Goal: Task Accomplishment & Management: Complete application form

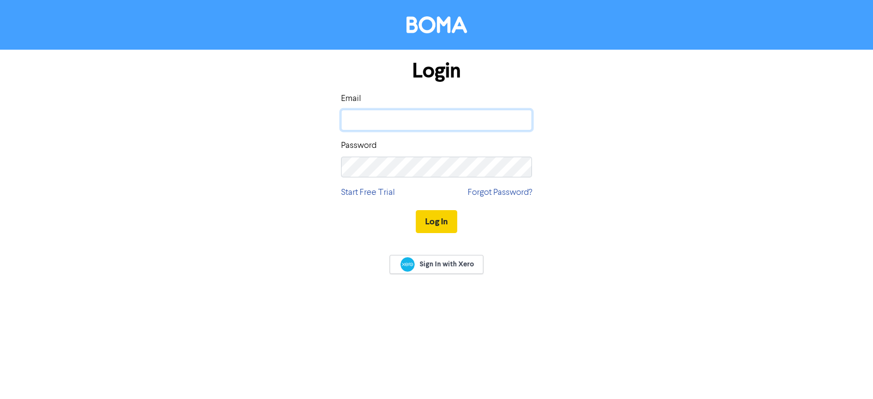
type input "[EMAIL_ADDRESS][DOMAIN_NAME]"
click at [450, 223] on button "Log In" at bounding box center [436, 221] width 41 height 23
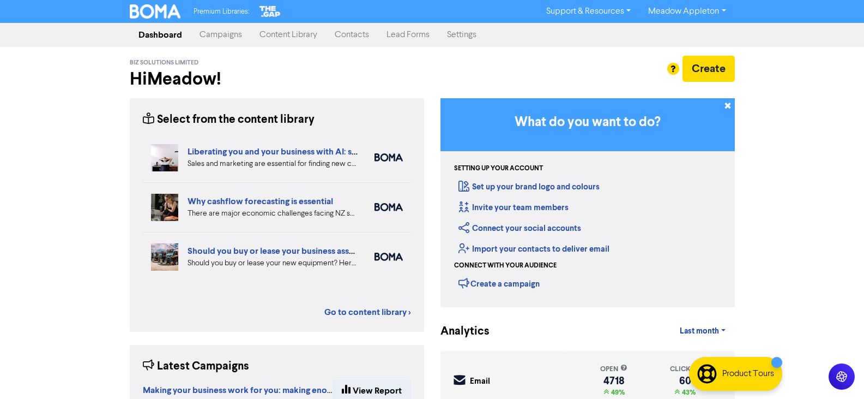
click at [354, 32] on link "Contacts" at bounding box center [352, 35] width 52 height 22
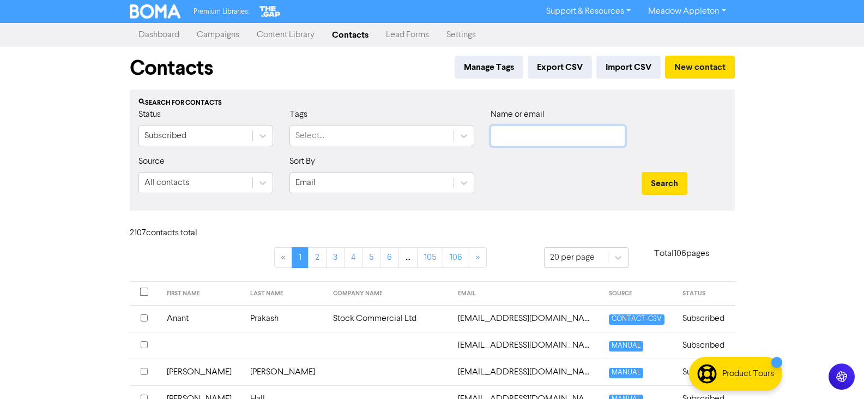
click at [570, 145] on input "text" at bounding box center [558, 135] width 135 height 21
paste input "[EMAIL_ADDRESS][DOMAIN_NAME]"
click at [670, 179] on button "Search" at bounding box center [665, 183] width 46 height 23
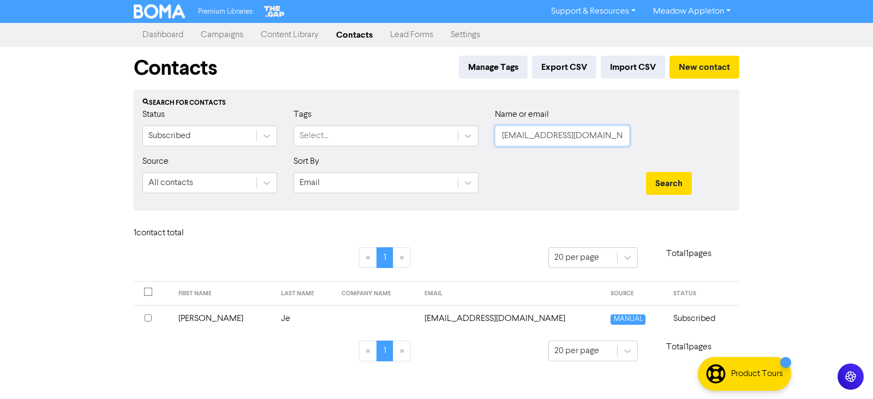
drag, startPoint x: 624, startPoint y: 131, endPoint x: 456, endPoint y: 154, distance: 169.5
click at [452, 153] on div "Status Subscribed Tags Select... Name or email [EMAIL_ADDRESS][DOMAIN_NAME]" at bounding box center [436, 131] width 604 height 47
paste input "[PERSON_NAME][EMAIL_ADDRESS][DOMAIN_NAME]"
click at [660, 184] on button "Search" at bounding box center [669, 183] width 46 height 23
drag, startPoint x: 614, startPoint y: 133, endPoint x: 377, endPoint y: 159, distance: 238.1
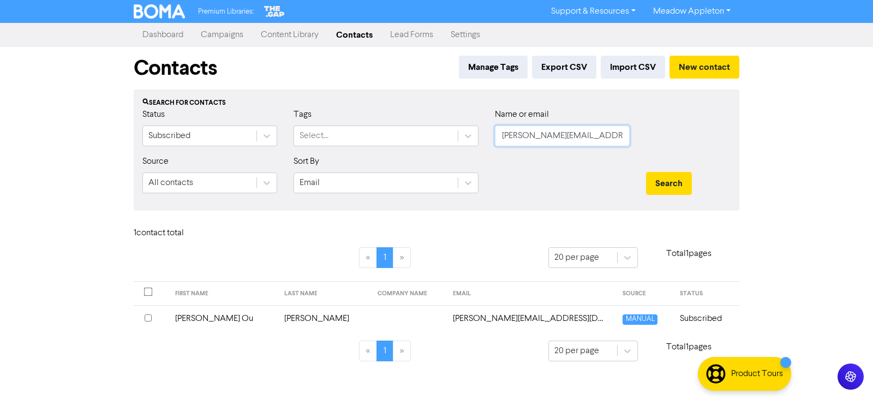
click at [377, 159] on form "Status Subscribed Tags Select... Name or email [PERSON_NAME][EMAIL_ADDRESS][DOM…" at bounding box center [436, 155] width 588 height 94
paste input "[DOMAIN_NAME][EMAIL_ADDRESS][DOMAIN_NAME]"
click at [661, 178] on button "Search" at bounding box center [669, 183] width 46 height 23
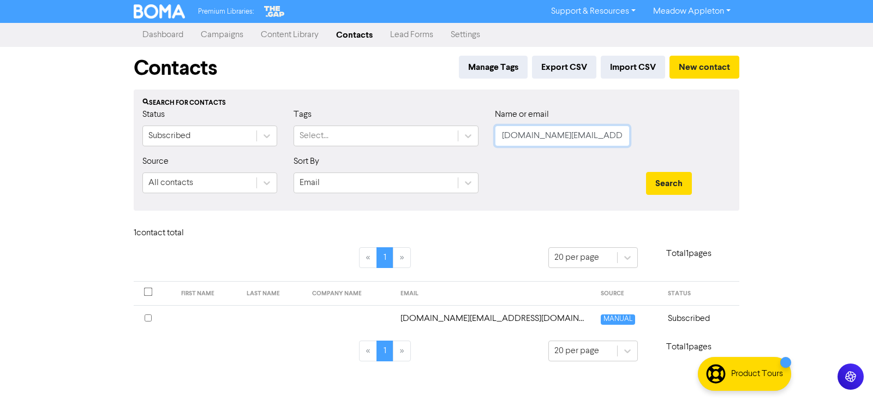
drag, startPoint x: 588, startPoint y: 135, endPoint x: 399, endPoint y: 149, distance: 189.2
click at [399, 149] on div "Status Subscribed Tags Select... Name or email [DOMAIN_NAME][EMAIL_ADDRESS][DOM…" at bounding box center [436, 131] width 604 height 47
paste input "[PERSON_NAME][EMAIL_ADDRESS][DOMAIN_NAME]"
click at [671, 174] on button "Search" at bounding box center [669, 183] width 46 height 23
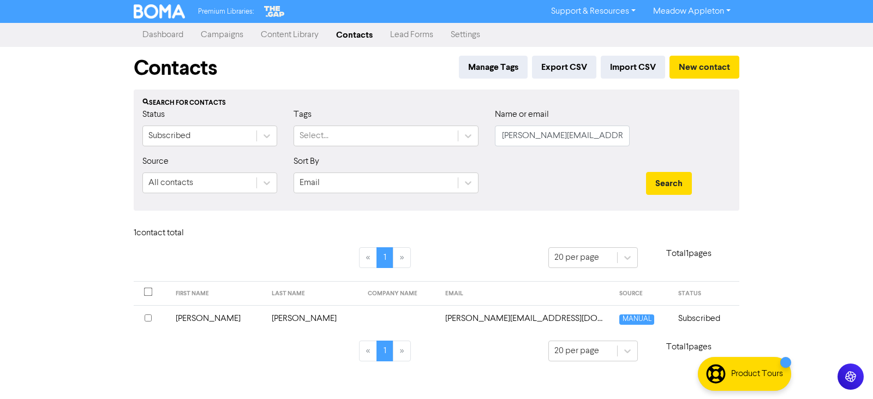
click at [594, 136] on div "Name or email josh@pivotprojects.co.nz" at bounding box center [561, 131] width 151 height 47
drag, startPoint x: 532, startPoint y: 140, endPoint x: 396, endPoint y: 159, distance: 137.1
click at [396, 159] on form "Status Subscribed Tags Select... Name or email josh@pivotprojects.co.nz Source …" at bounding box center [436, 155] width 588 height 94
drag, startPoint x: 609, startPoint y: 139, endPoint x: 333, endPoint y: 148, distance: 276.7
click at [333, 148] on div "Status Subscribed Tags Select... Name or email josh@pivotprojects.co.nz" at bounding box center [436, 131] width 604 height 47
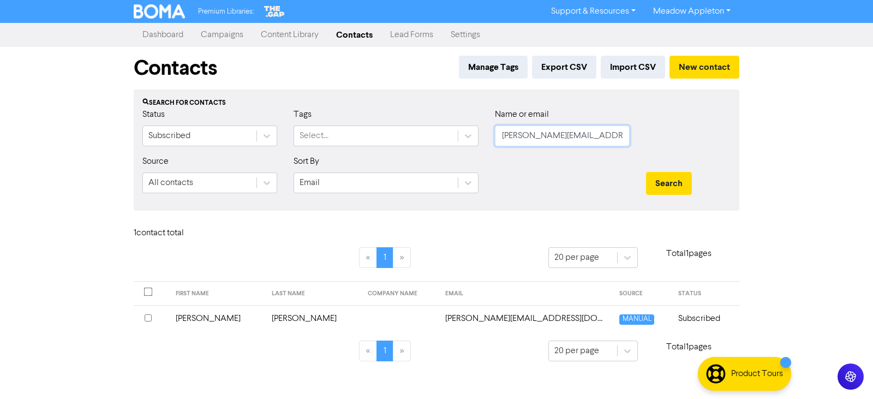
paste input "classygenes@gmail.com"
type input "classygenes@gmail.com"
click at [660, 182] on button "Search" at bounding box center [669, 183] width 46 height 23
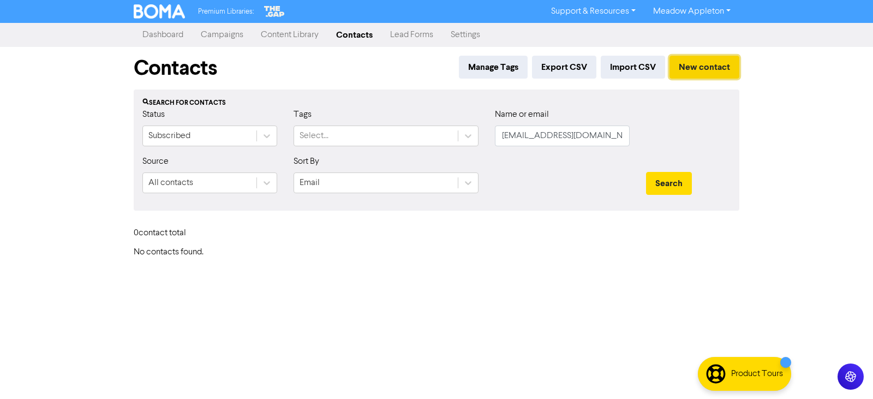
click at [699, 73] on button "New contact" at bounding box center [704, 67] width 70 height 23
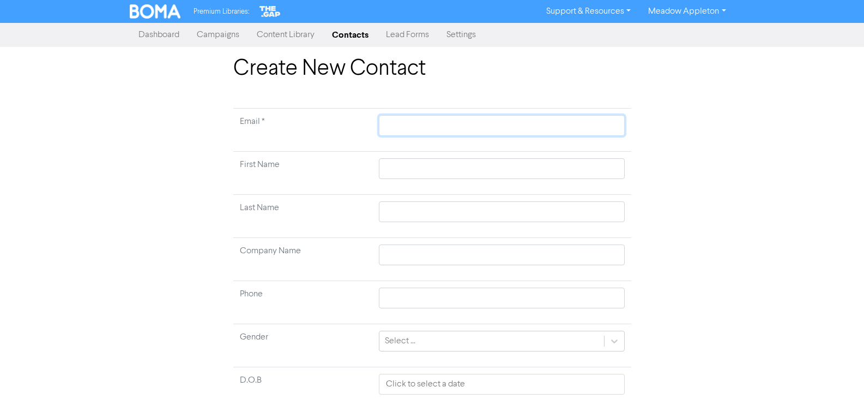
click at [409, 125] on input "text" at bounding box center [501, 125] width 245 height 21
paste input "classygenes@gmail.com"
type input "classygenes@gmail.com"
drag, startPoint x: 494, startPoint y: 163, endPoint x: 482, endPoint y: 167, distance: 12.8
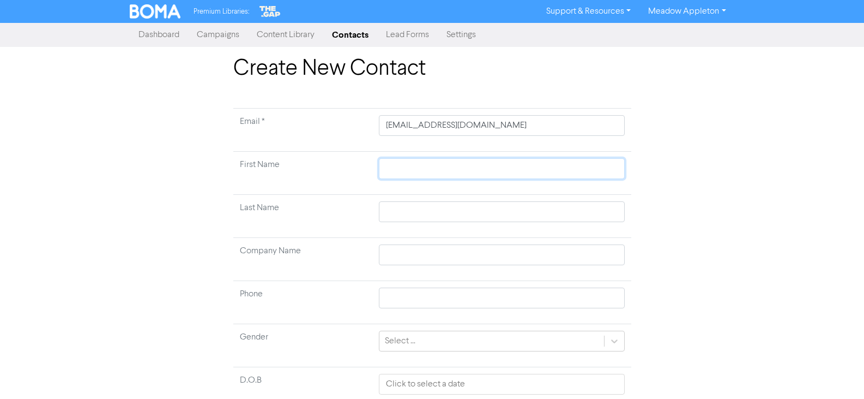
click at [494, 163] on input "text" at bounding box center [501, 168] width 245 height 21
paste input "Harduar, Regina Ranjani"
type input "Harduar, Regina Ranjani"
click at [419, 172] on input "Harduar, Regina Ranjani" at bounding box center [501, 168] width 245 height 21
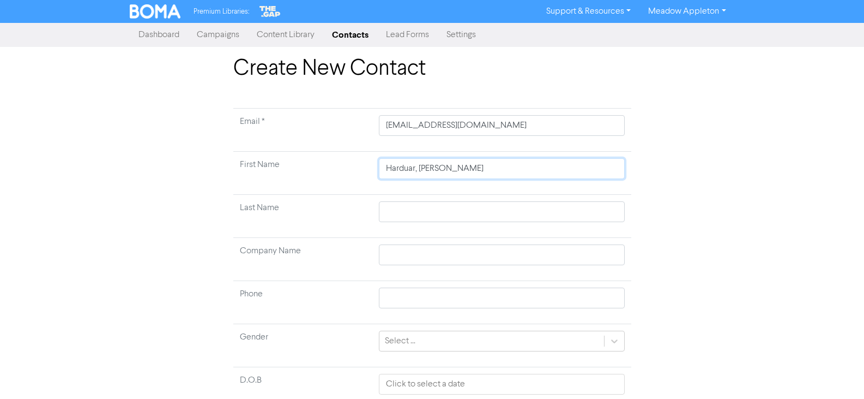
drag, startPoint x: 419, startPoint y: 172, endPoint x: 361, endPoint y: 172, distance: 58.4
click at [361, 172] on tr "First Name Harduar, Regina Ranjani" at bounding box center [432, 173] width 398 height 43
type input "Regina Ranjani"
click at [425, 211] on input "text" at bounding box center [501, 211] width 245 height 21
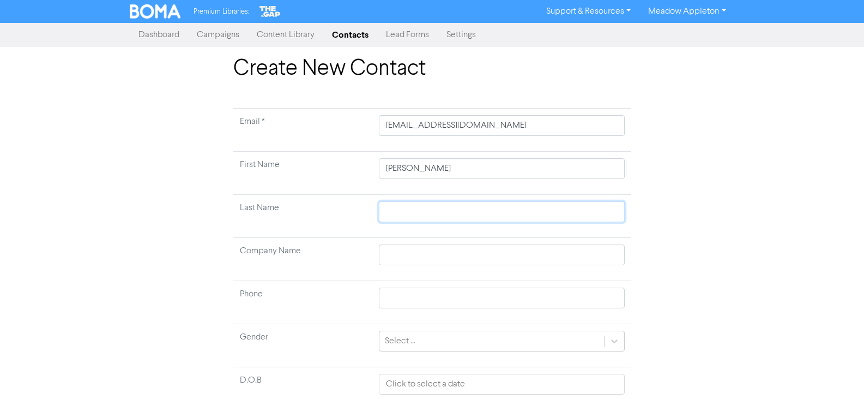
paste input "Harduar,"
type input "Harduar,"
type input "Harduar"
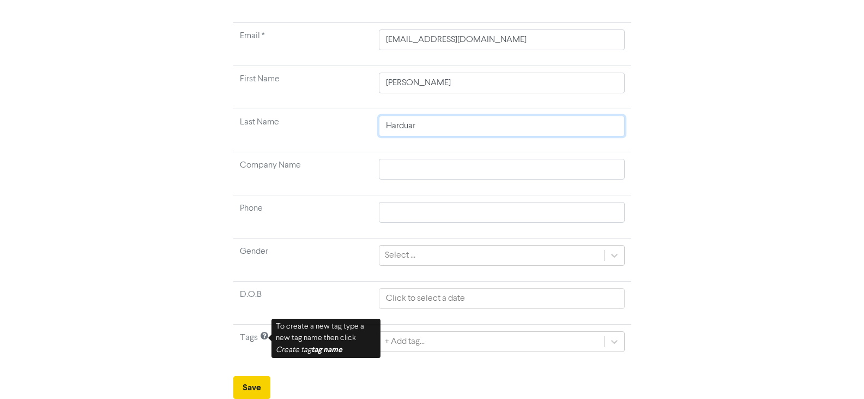
type input "Harduar"
click at [261, 381] on button "Save" at bounding box center [251, 387] width 37 height 23
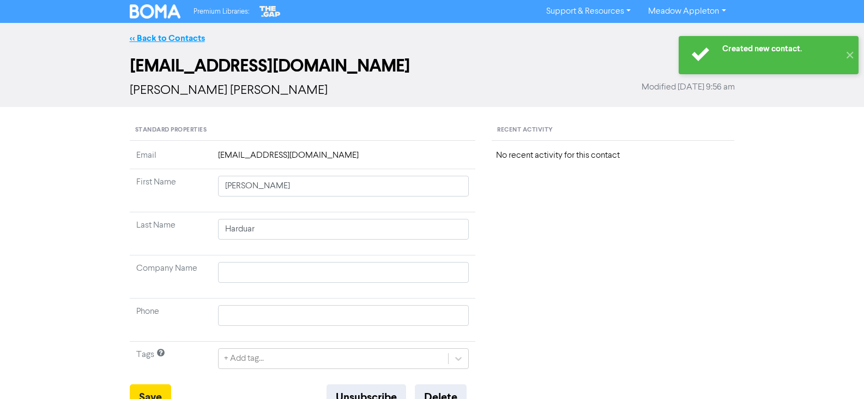
click at [159, 37] on link "<< Back to Contacts" at bounding box center [167, 38] width 75 height 11
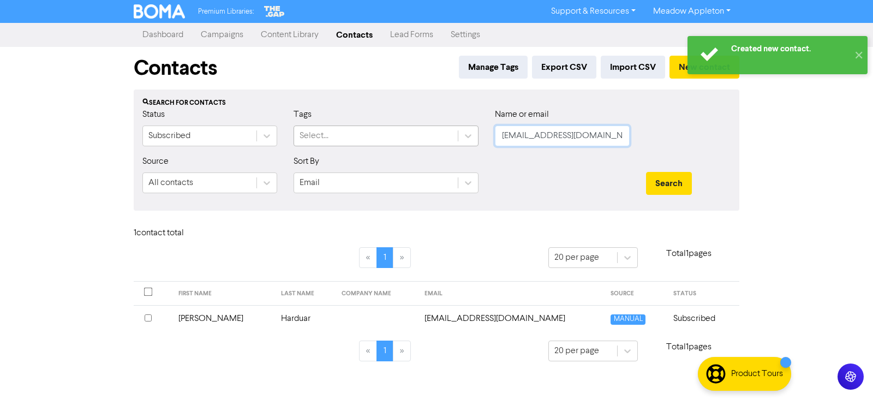
drag, startPoint x: 628, startPoint y: 133, endPoint x: 438, endPoint y: 141, distance: 189.4
click at [438, 141] on div "Status Subscribed Tags Select... Name or email classygenes@gmail.com" at bounding box center [436, 131] width 604 height 47
paste input "shakti.harduar@xtra.co.nz"
click at [695, 192] on div "Search" at bounding box center [688, 183] width 85 height 23
click at [682, 183] on button "Search" at bounding box center [669, 183] width 46 height 23
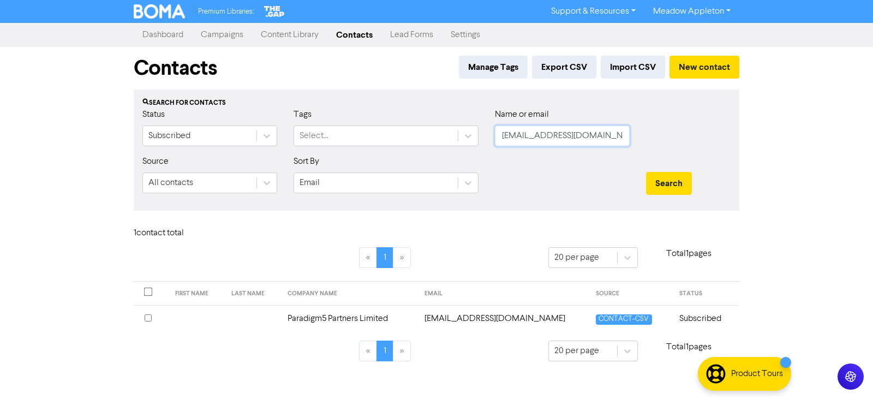
drag, startPoint x: 626, startPoint y: 136, endPoint x: 403, endPoint y: 147, distance: 222.8
click at [403, 147] on div "Status Subscribed Tags Select... Name or email shakti.harduar@xtra.co.nz" at bounding box center [436, 131] width 604 height 47
paste input "petemuss@gmail.com"
type input "petemuss@gmail.com"
click at [678, 182] on button "Search" at bounding box center [669, 183] width 46 height 23
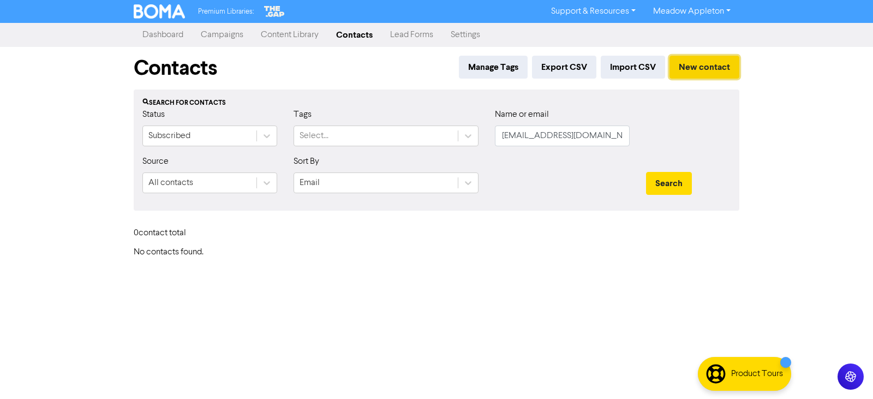
click at [685, 64] on button "New contact" at bounding box center [704, 67] width 70 height 23
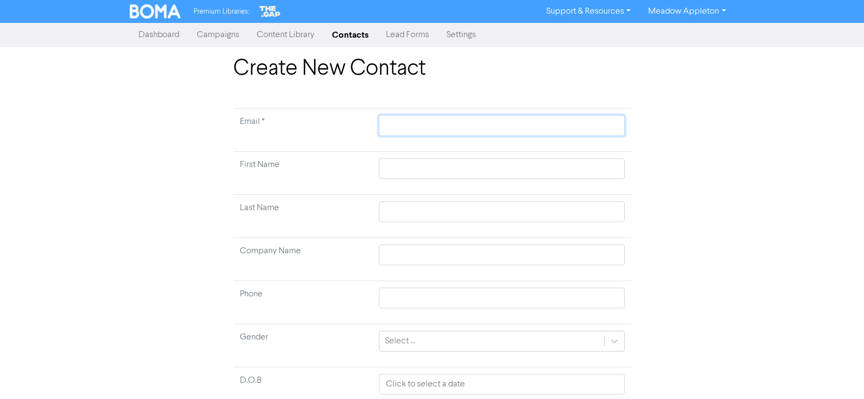
click at [412, 128] on input "text" at bounding box center [501, 125] width 245 height 21
paste input "petemuss@gmail.com"
type input "petemuss@gmail.com"
click at [422, 168] on input "text" at bounding box center [501, 168] width 245 height 21
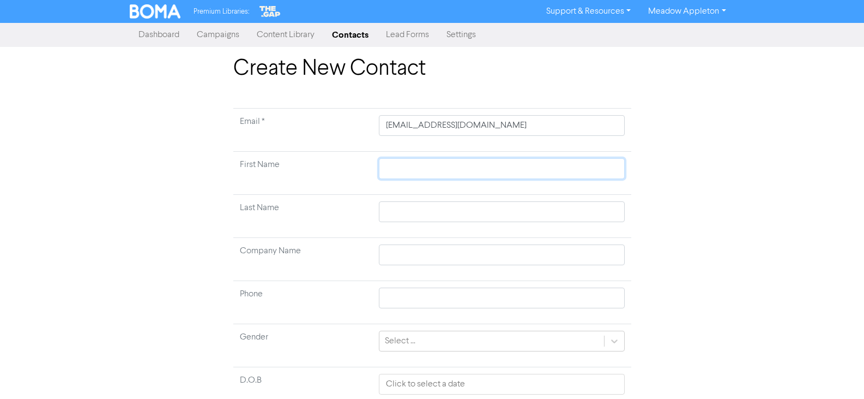
paste input "Macefield, Peter John"
type input "Macefield, Peter John"
drag, startPoint x: 428, startPoint y: 170, endPoint x: 341, endPoint y: 171, distance: 86.2
click at [341, 171] on tr "First Name Macefield, Peter John" at bounding box center [432, 173] width 398 height 43
type input "Peter John"
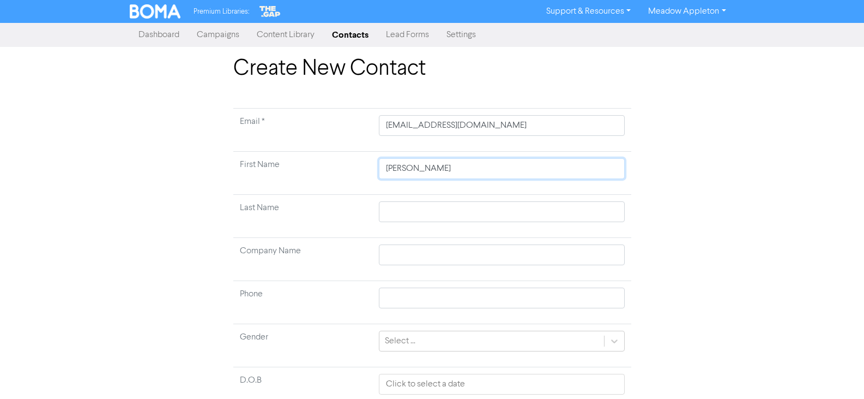
type input "Peter John"
click at [417, 207] on input "text" at bounding box center [501, 211] width 245 height 21
paste input "Macefield,"
type input "Macefield,"
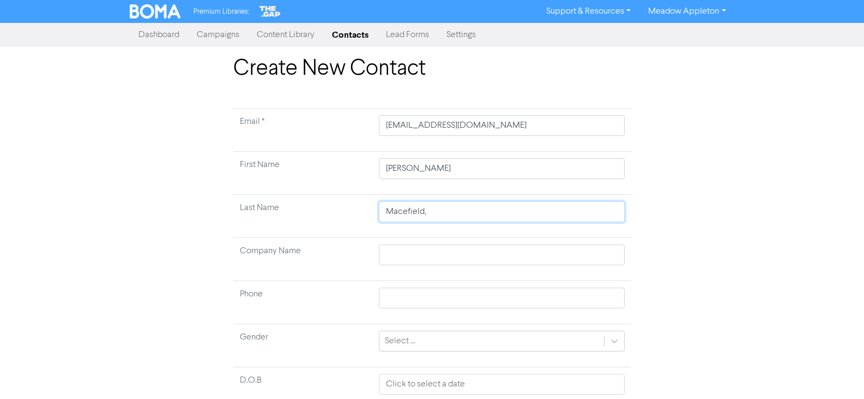
type input "Macefield"
click at [412, 169] on input "Peter John" at bounding box center [501, 168] width 245 height 21
type input "Peter"
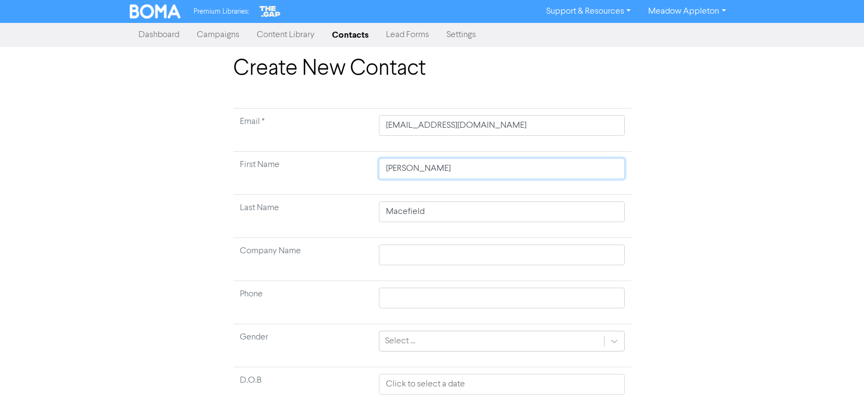
type input "Peter"
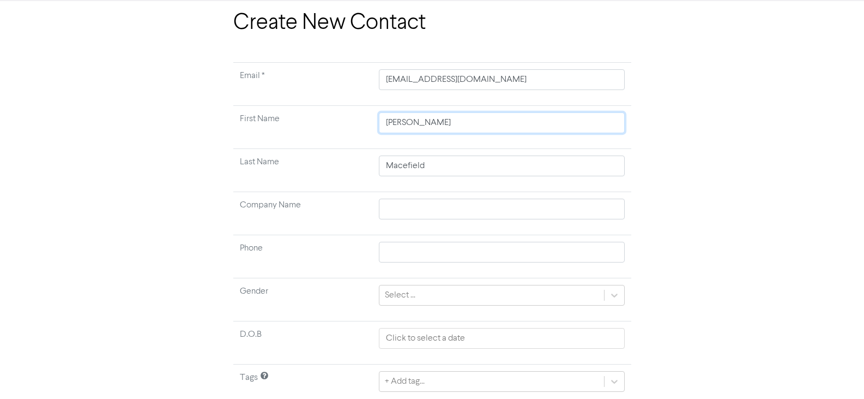
scroll to position [86, 0]
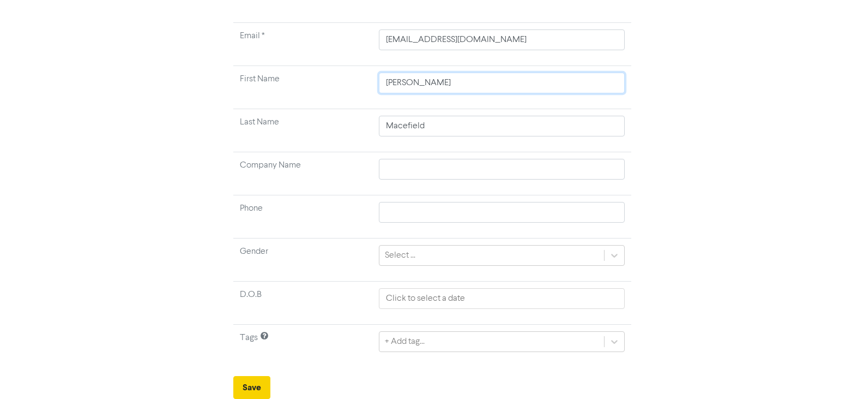
type input "Peter"
click at [249, 394] on button "Save" at bounding box center [251, 387] width 37 height 23
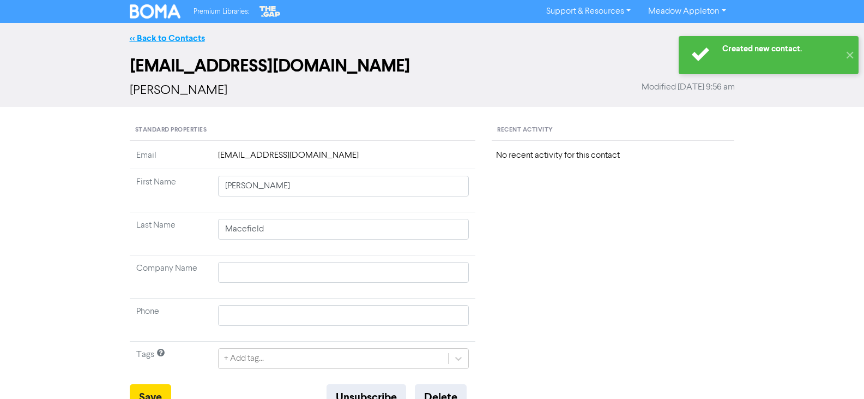
click at [194, 39] on link "<< Back to Contacts" at bounding box center [167, 38] width 75 height 11
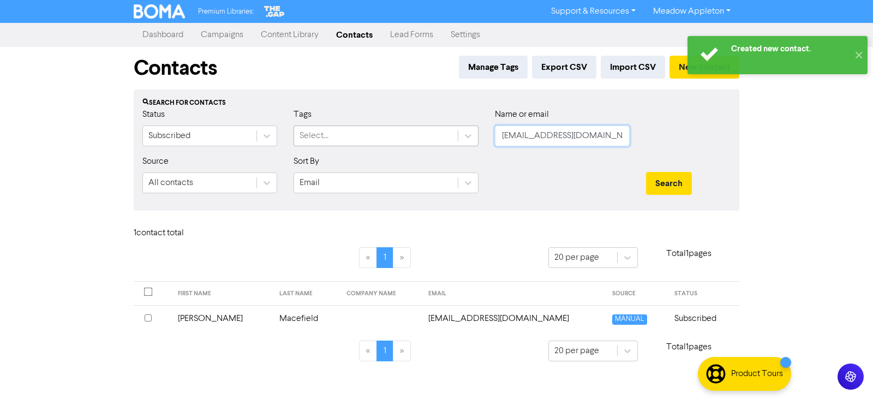
drag, startPoint x: 622, startPoint y: 130, endPoint x: 414, endPoint y: 134, distance: 207.8
click at [414, 134] on div "Status Subscribed Tags Select... Name or email petemuss@gmail.com" at bounding box center [436, 131] width 604 height 47
paste input "leannemace22@hot"
type input "leannemace22@hotmail.com"
click at [688, 188] on button "Search" at bounding box center [669, 183] width 46 height 23
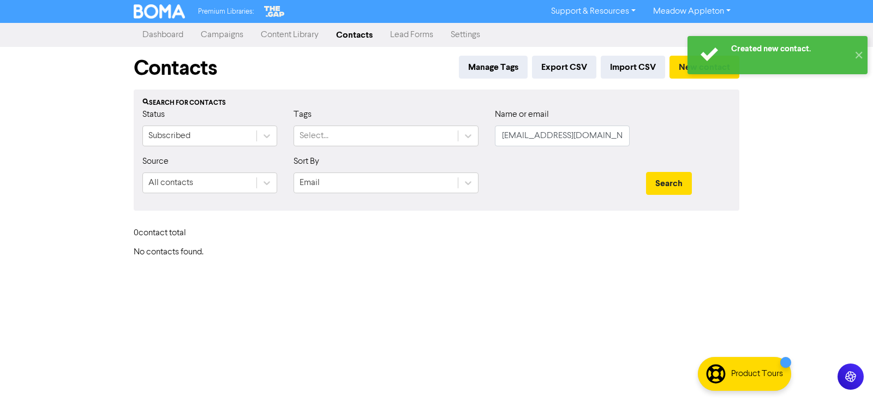
click at [682, 71] on div "Created new contact. ✕" at bounding box center [777, 55] width 191 height 49
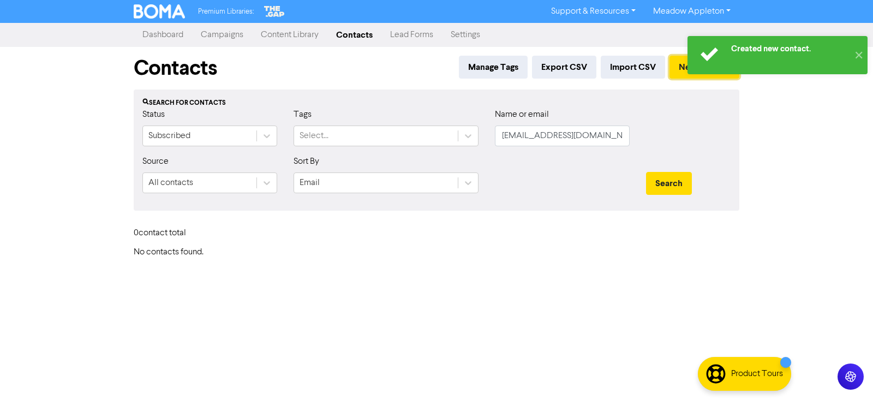
click at [679, 63] on button "New contact" at bounding box center [704, 67] width 70 height 23
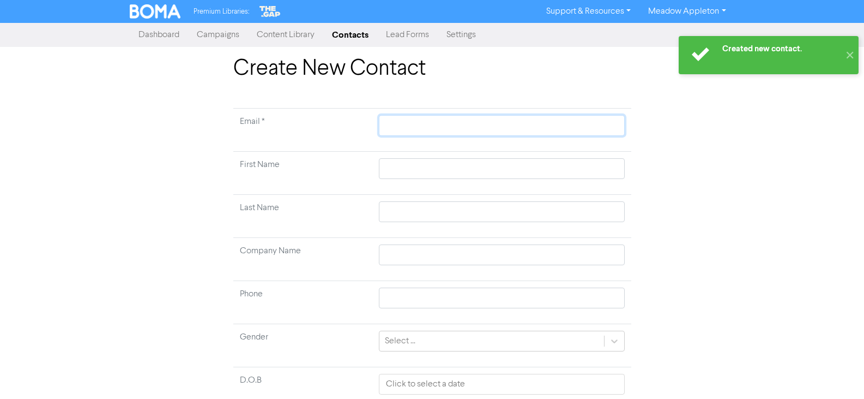
click at [448, 129] on input "text" at bounding box center [501, 125] width 245 height 21
paste input "leannemace22@hotmail.com"
type input "leannemace22@hotmail.com"
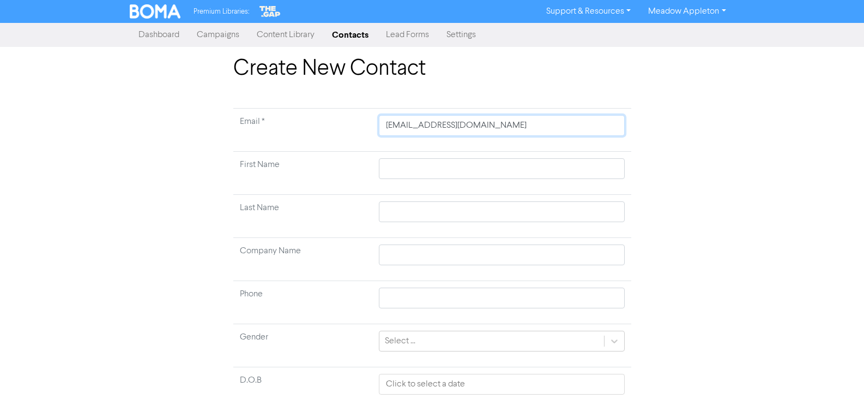
type input "leannemace22@hotmail.com"
click at [457, 168] on input "text" at bounding box center [501, 168] width 245 height 21
paste input "Macefield, Leanne Gail"
type input "Macefield, Leanne Gail"
drag, startPoint x: 428, startPoint y: 173, endPoint x: 341, endPoint y: 176, distance: 86.7
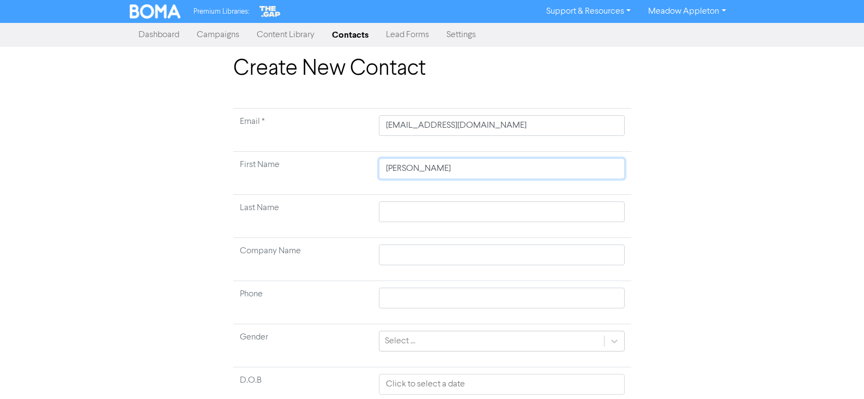
click at [341, 176] on tr "First Name Macefield, Leanne Gail" at bounding box center [432, 173] width 398 height 43
type input "Leanne Gail"
click at [435, 210] on input "text" at bounding box center [501, 211] width 245 height 21
paste input "Macefield,"
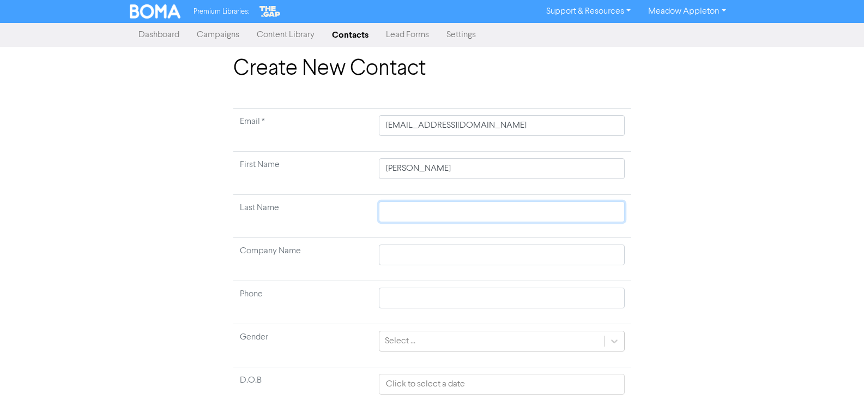
type input "Macefield,"
type input "Macefield"
click at [429, 163] on input "Leanne Gail" at bounding box center [501, 168] width 245 height 21
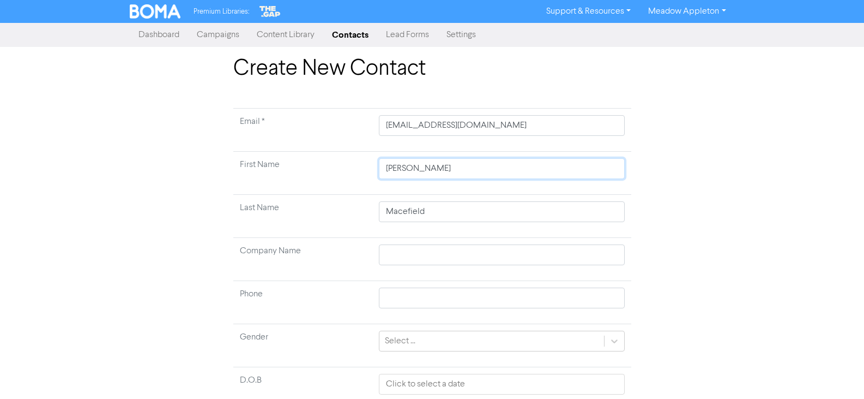
click at [429, 163] on input "Leanne Gail" at bounding box center [501, 168] width 245 height 21
type input "Leanne"
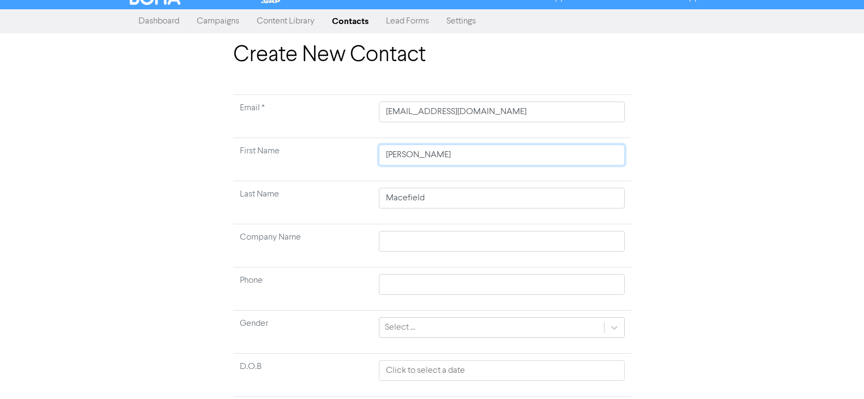
scroll to position [86, 0]
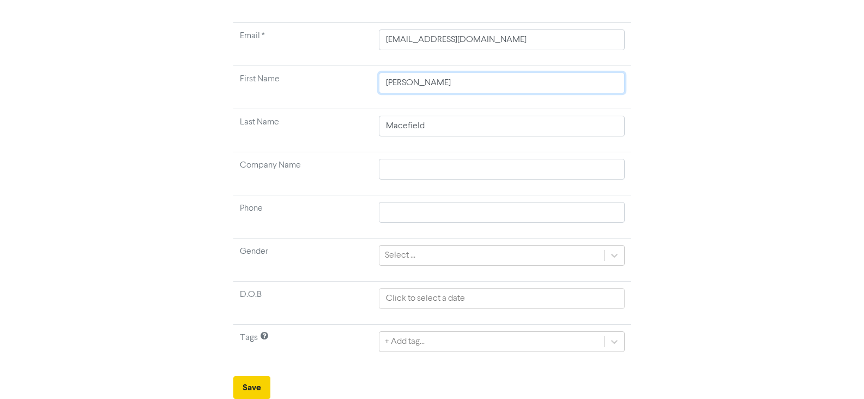
type input "Leanne"
click at [259, 397] on button "Save" at bounding box center [251, 387] width 37 height 23
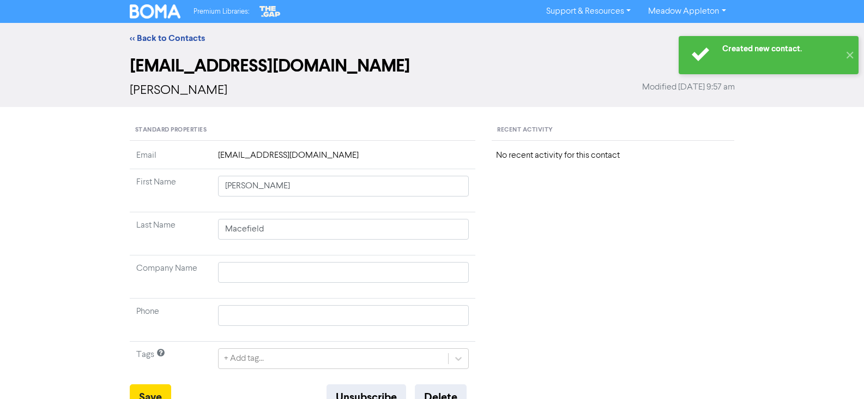
click at [168, 45] on div "<< Back to Contacts" at bounding box center [432, 38] width 864 height 31
click at [171, 40] on link "<< Back to Contacts" at bounding box center [167, 38] width 75 height 11
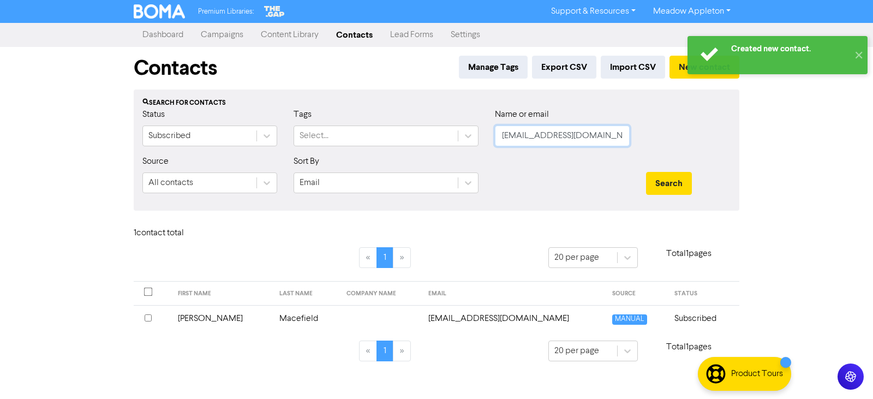
drag, startPoint x: 622, startPoint y: 138, endPoint x: 311, endPoint y: 152, distance: 311.2
click at [311, 152] on div "Status Subscribed Tags Select... Name or email leannemace22@hotmail.com" at bounding box center [436, 131] width 604 height 47
paste input "Balcancan@proton"
type input "Balcancan@protonmail.com"
click at [665, 184] on button "Search" at bounding box center [669, 183] width 46 height 23
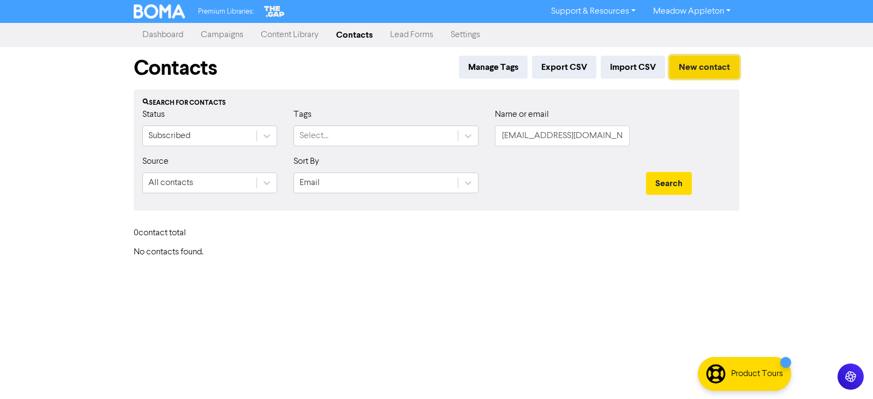
click at [705, 64] on button "New contact" at bounding box center [704, 67] width 70 height 23
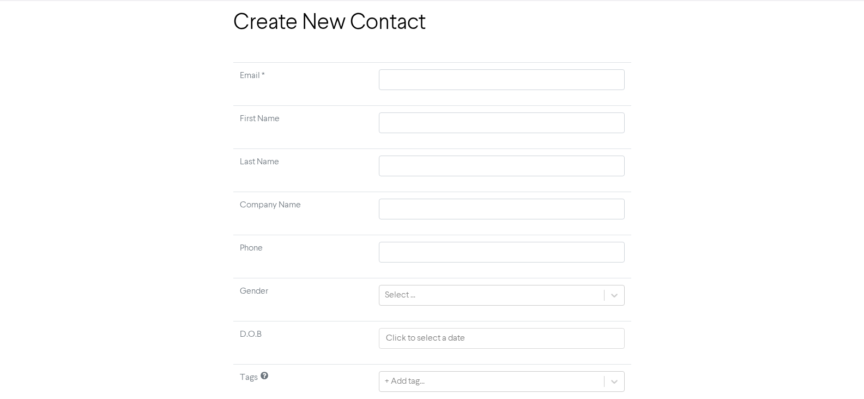
scroll to position [55, 0]
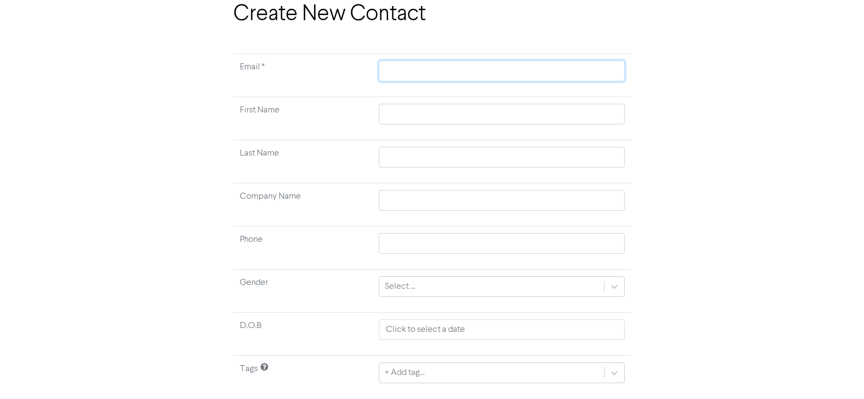
click at [418, 65] on input "text" at bounding box center [501, 71] width 245 height 21
paste input "Balcancan@protonmail.com"
type input "Balcancan@protonmail.com"
click at [433, 106] on input "text" at bounding box center [501, 114] width 245 height 21
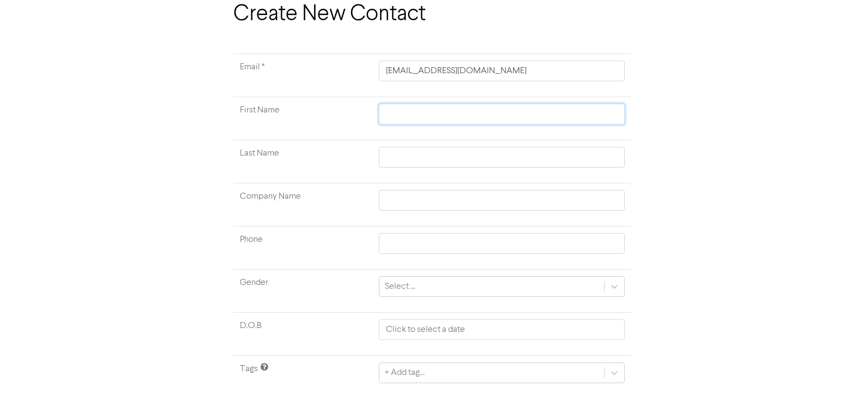
paste input "Stankovic, Bratislav"
type input "Stankovic, Bratislav"
drag, startPoint x: 428, startPoint y: 117, endPoint x: 321, endPoint y: 124, distance: 107.1
click at [321, 124] on tr "First Name Stankovic, Bratislav" at bounding box center [432, 118] width 398 height 43
type input "Bratislav"
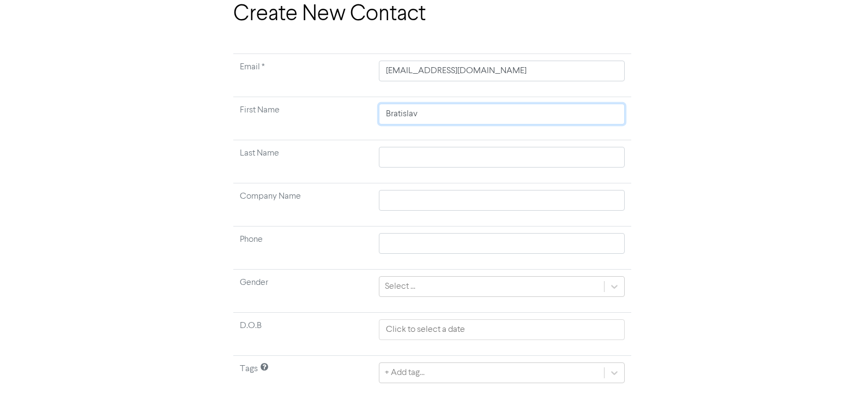
type input "Bratislav"
click at [441, 166] on input "text" at bounding box center [501, 157] width 245 height 21
paste input "Stankovic,"
type input "Stankovic,"
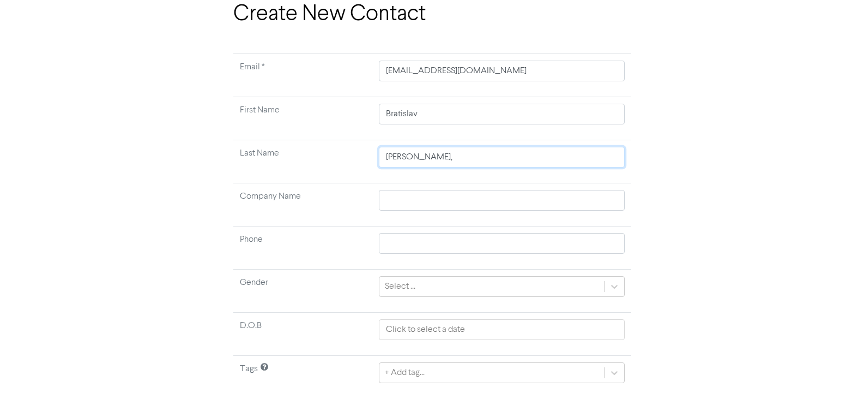
type input "Stankovic"
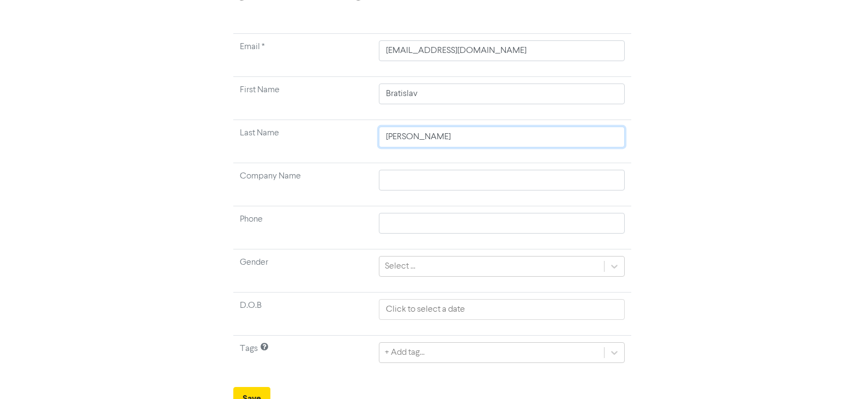
scroll to position [86, 0]
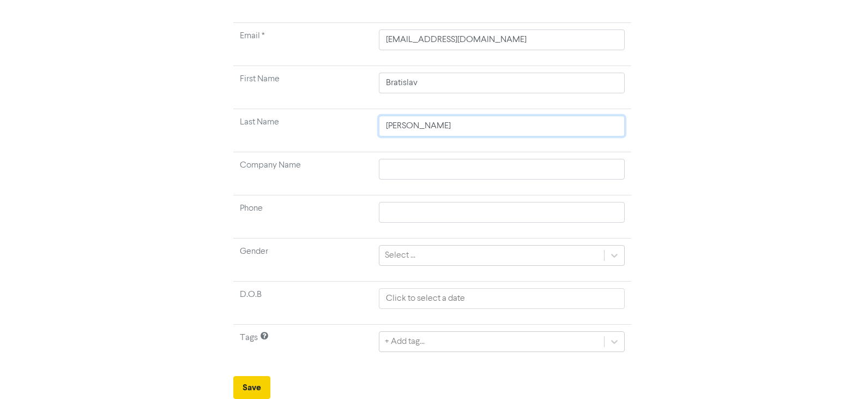
type input "Stankovic"
click at [245, 383] on button "Save" at bounding box center [251, 387] width 37 height 23
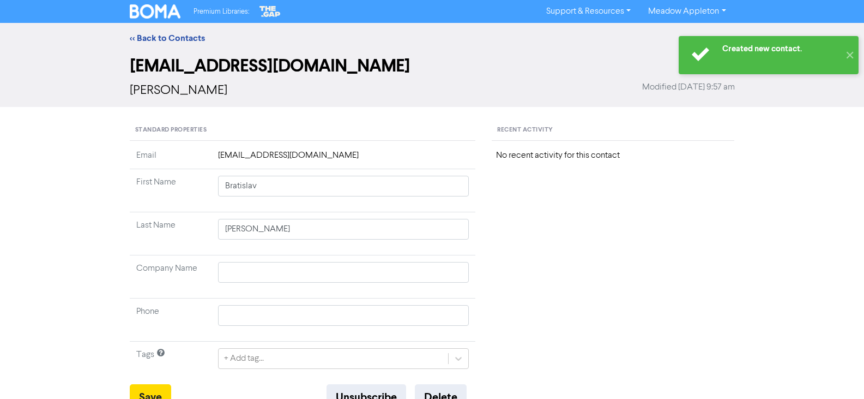
click at [184, 44] on div "<< Back to Contacts" at bounding box center [433, 38] width 622 height 13
click at [182, 43] on link "<< Back to Contacts" at bounding box center [167, 38] width 75 height 11
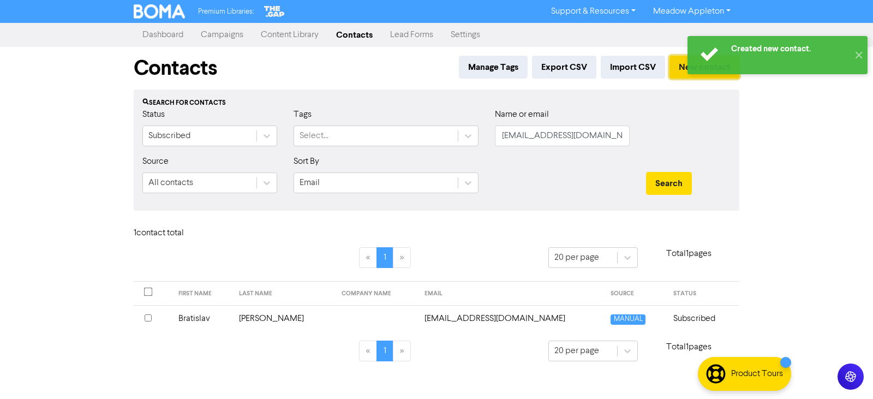
click at [670, 71] on button "New contact" at bounding box center [704, 67] width 70 height 23
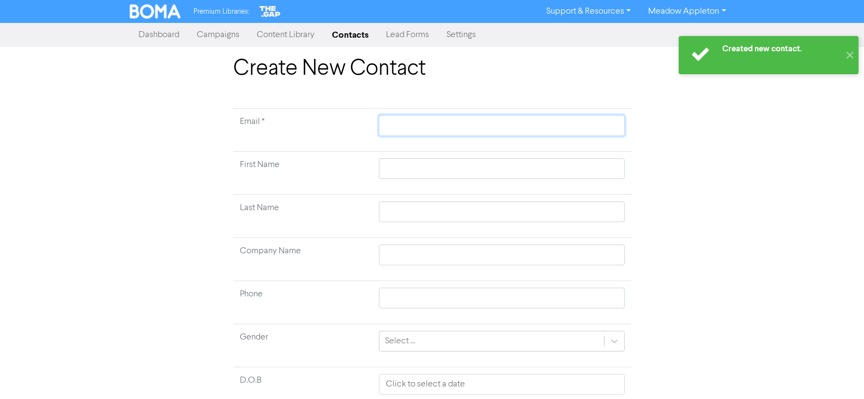
click at [432, 119] on input "text" at bounding box center [501, 125] width 245 height 21
paste input "Matas-Stankovic, Natalija"
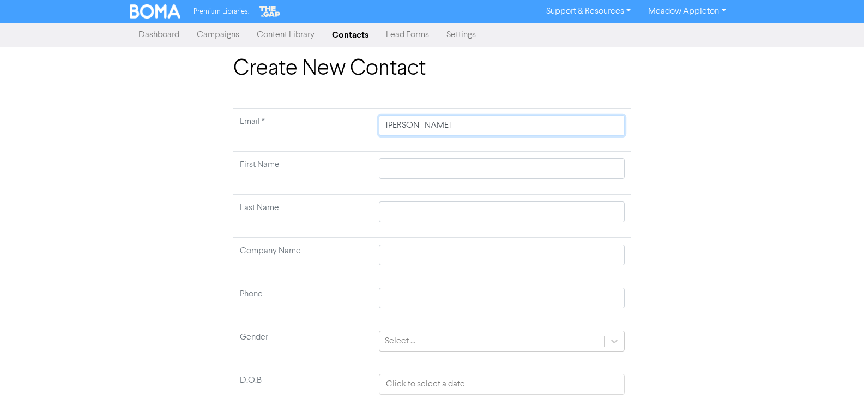
drag, startPoint x: 453, startPoint y: 126, endPoint x: 358, endPoint y: 130, distance: 95.0
click at [358, 130] on tr "Email * Matas-Stankovic, Natalija" at bounding box center [432, 130] width 398 height 43
click at [411, 172] on input "text" at bounding box center [501, 168] width 245 height 21
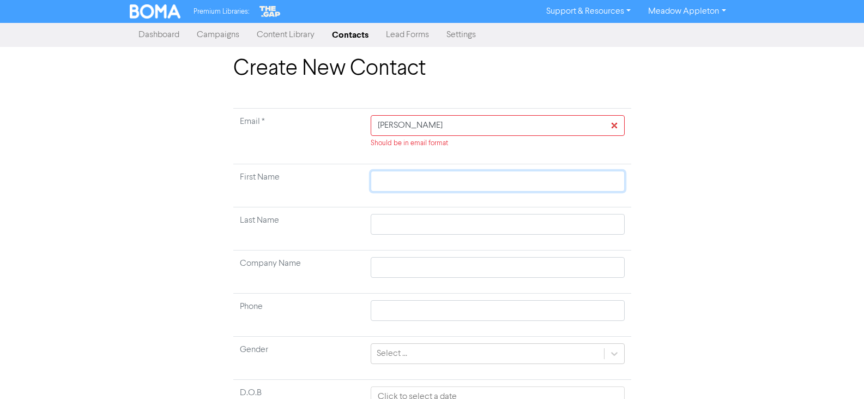
paste input "Matas-Stankovic,"
drag, startPoint x: 459, startPoint y: 178, endPoint x: 340, endPoint y: 188, distance: 119.3
click at [340, 188] on tr "First Name Matas-Stankovic" at bounding box center [432, 185] width 398 height 43
drag, startPoint x: 410, startPoint y: 229, endPoint x: 420, endPoint y: 212, distance: 20.3
click at [410, 229] on input "text" at bounding box center [498, 224] width 254 height 21
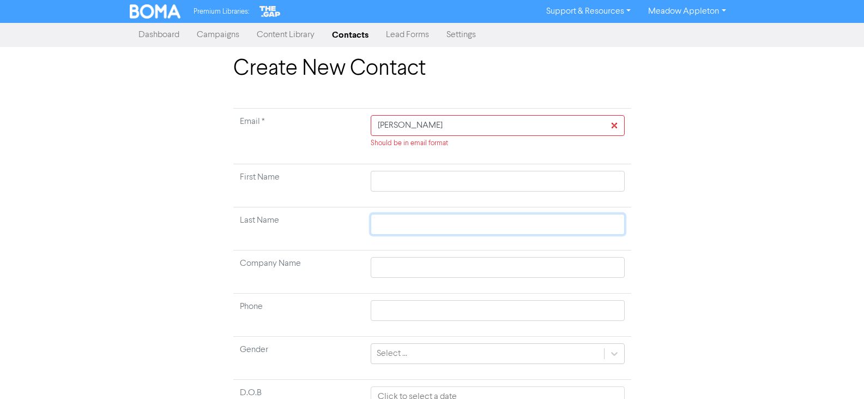
paste input "Matas-Stankovic"
drag, startPoint x: 433, startPoint y: 121, endPoint x: 351, endPoint y: 124, distance: 82.4
click at [351, 124] on tr "Email * Natalija Should be in email format" at bounding box center [432, 137] width 398 height 56
drag, startPoint x: 401, startPoint y: 176, endPoint x: 419, endPoint y: 182, distance: 19.3
click at [401, 176] on input "text" at bounding box center [498, 181] width 254 height 21
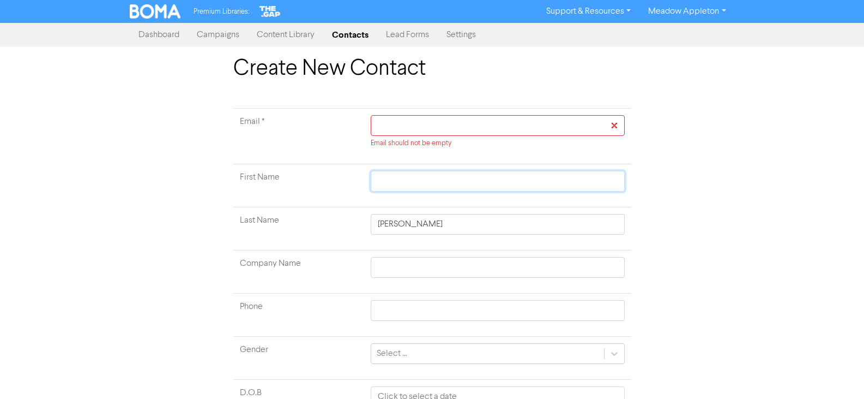
paste input "Natalija"
click at [426, 111] on td "Email should not be empty" at bounding box center [497, 137] width 267 height 56
drag, startPoint x: 420, startPoint y: 123, endPoint x: 426, endPoint y: 124, distance: 6.2
click at [420, 123] on input "text" at bounding box center [498, 125] width 254 height 21
paste input "Balcancan@protonmail.com"
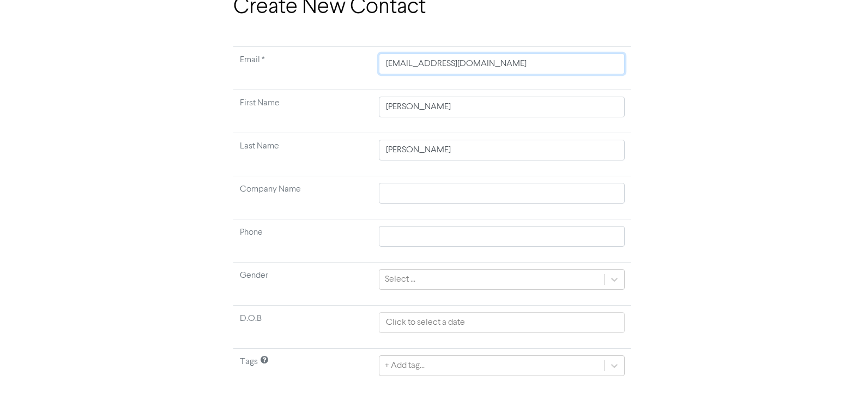
scroll to position [86, 0]
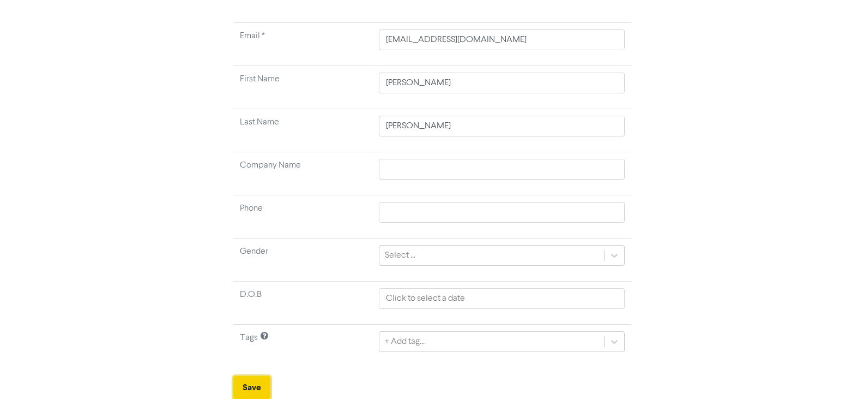
click at [248, 390] on button "Save" at bounding box center [251, 387] width 37 height 23
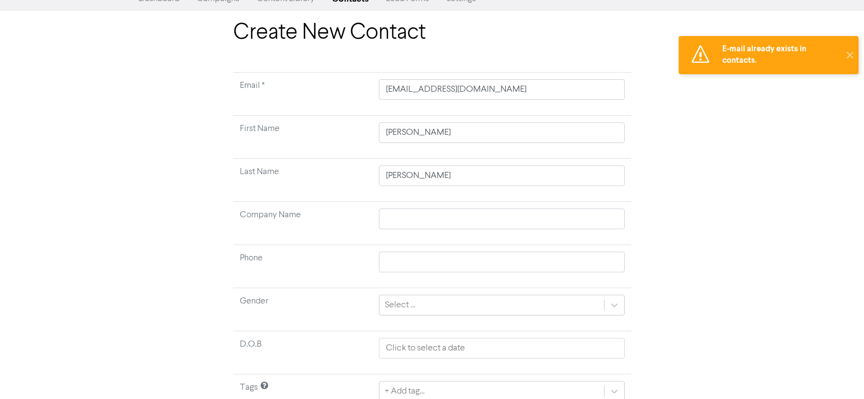
scroll to position [0, 0]
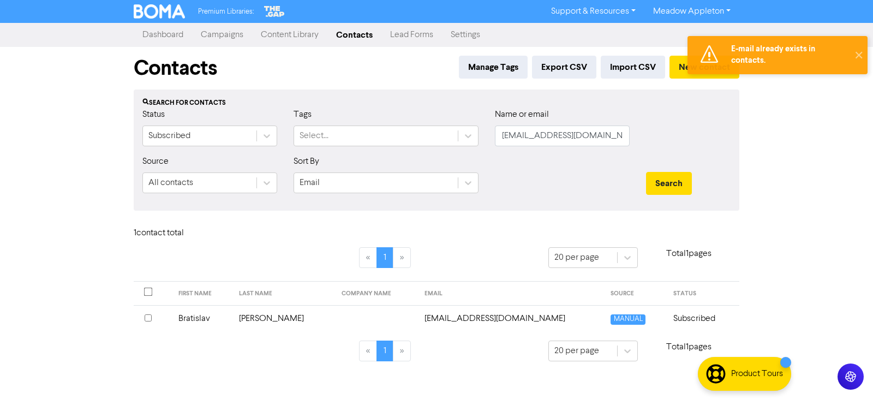
click at [675, 316] on td "Subscribed" at bounding box center [702, 318] width 73 height 27
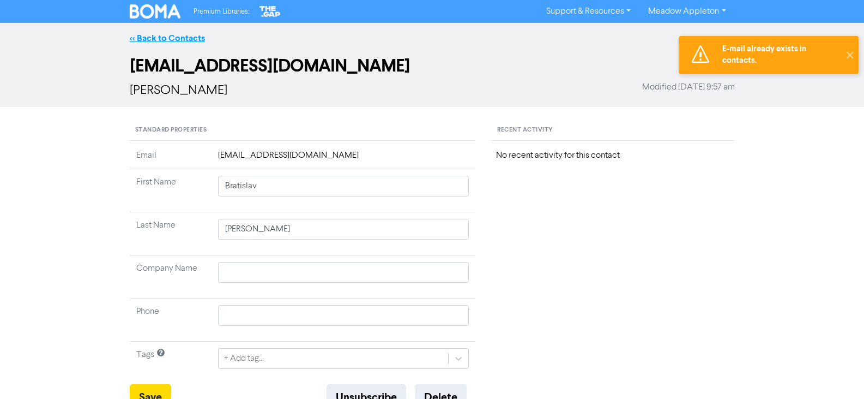
click at [176, 43] on link "<< Back to Contacts" at bounding box center [167, 38] width 75 height 11
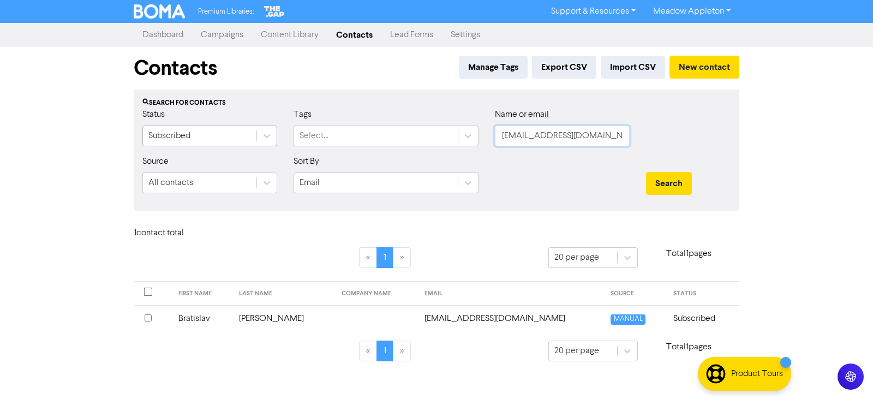
drag, startPoint x: 611, startPoint y: 135, endPoint x: 224, endPoint y: 137, distance: 387.2
click at [224, 137] on div "Status Subscribed Tags Select... Name or email Balcancan@protonmail.com" at bounding box center [436, 131] width 604 height 47
paste input "garrick.rgd@evolvegrp"
click at [662, 183] on button "Search" at bounding box center [669, 183] width 46 height 23
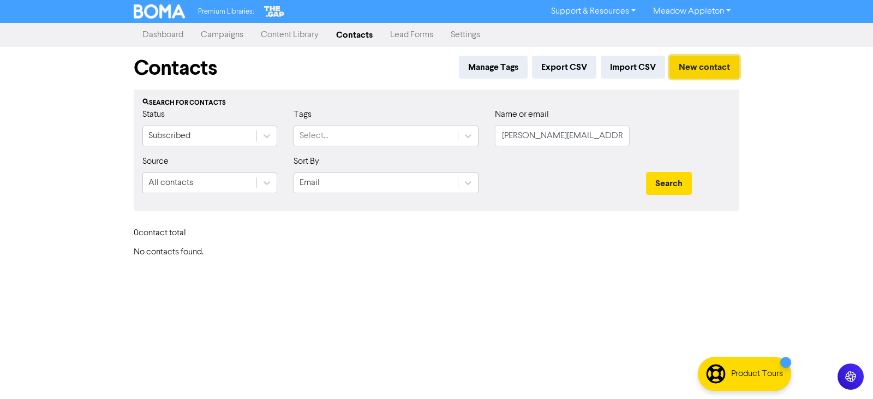
click at [730, 63] on button "New contact" at bounding box center [704, 67] width 70 height 23
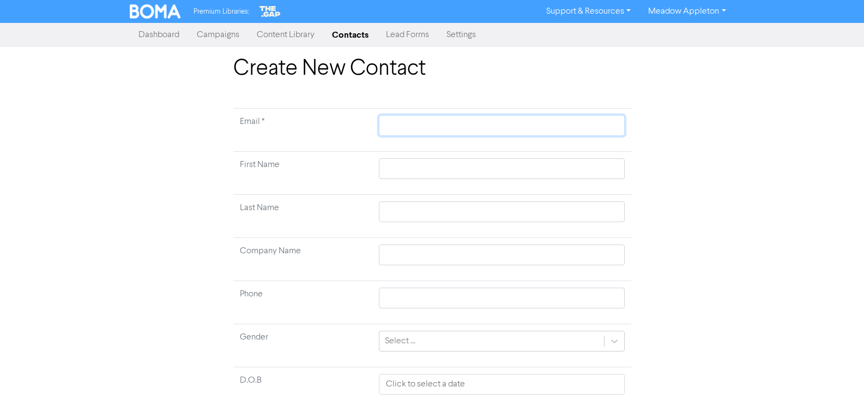
drag, startPoint x: 423, startPoint y: 135, endPoint x: 438, endPoint y: 136, distance: 15.3
click at [423, 135] on input "text" at bounding box center [501, 125] width 245 height 21
paste input "garrick.rgd@evolvegrp.com"
drag, startPoint x: 417, startPoint y: 172, endPoint x: 422, endPoint y: 172, distance: 5.5
click at [417, 172] on input "text" at bounding box center [501, 168] width 245 height 21
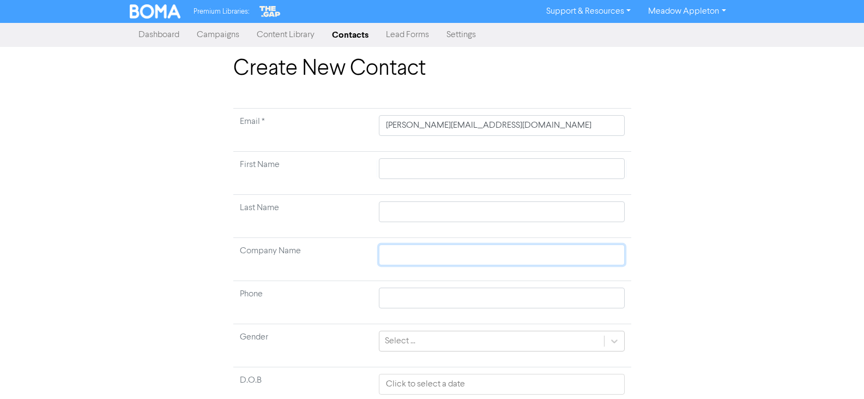
click at [401, 249] on input "text" at bounding box center [501, 254] width 245 height 21
paste input "TCI NZ Holdings Limited"
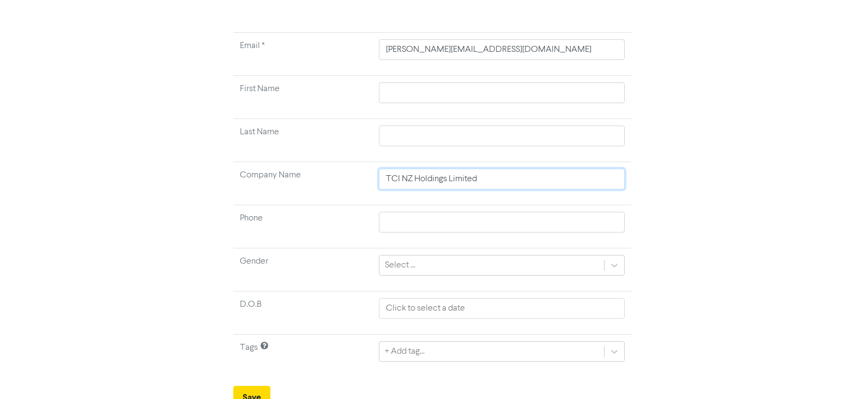
scroll to position [86, 0]
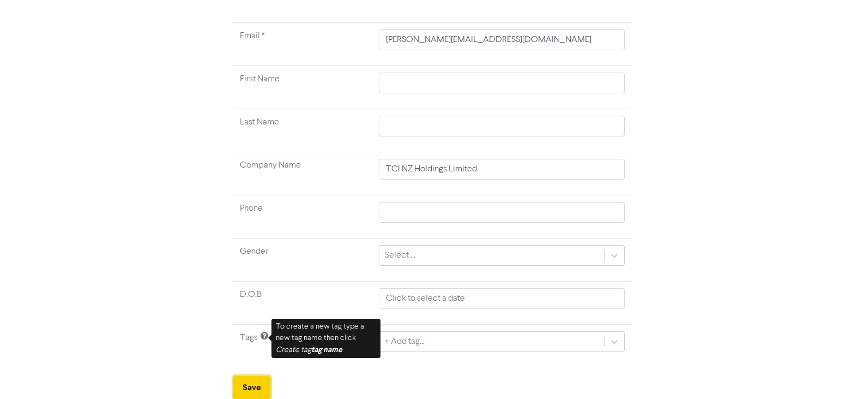
click at [249, 390] on button "Save" at bounding box center [251, 387] width 37 height 23
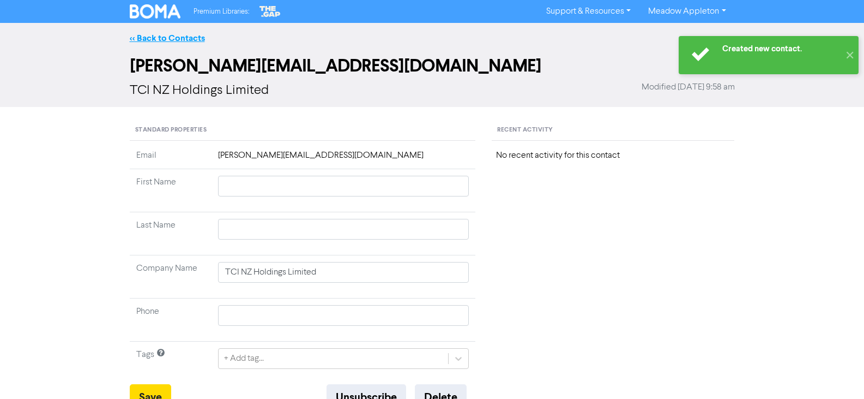
click at [165, 34] on link "<< Back to Contacts" at bounding box center [167, 38] width 75 height 11
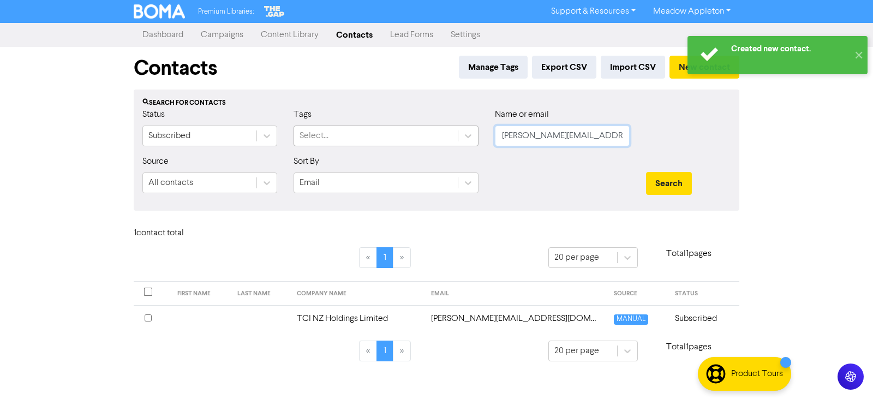
drag, startPoint x: 617, startPoint y: 128, endPoint x: 408, endPoint y: 134, distance: 208.4
click at [408, 134] on div "Status Subscribed Tags Select... Name or email garrick.rgd@evolvegrp.com" at bounding box center [436, 131] width 604 height 47
paste input "nik.mcintosh@gmail"
click at [659, 182] on button "Search" at bounding box center [669, 183] width 46 height 23
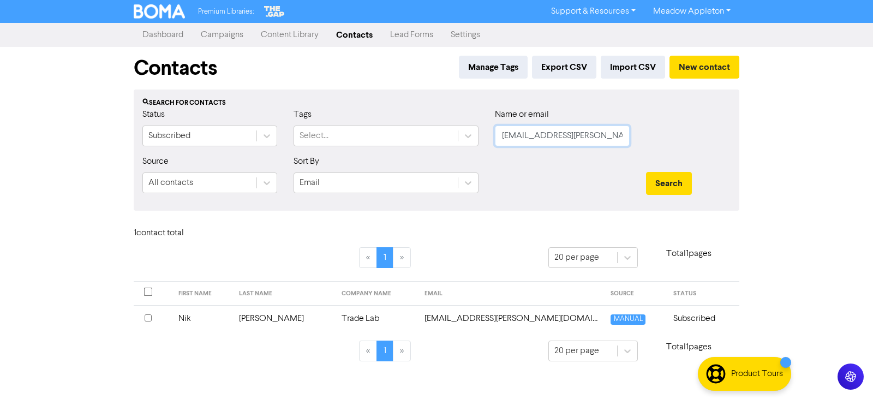
drag, startPoint x: 618, startPoint y: 139, endPoint x: 305, endPoint y: 171, distance: 315.2
click at [305, 171] on form "Status Subscribed Tags Select... Name or email nik.mcintosh@gmail.com Source Al…" at bounding box center [436, 155] width 588 height 94
paste input "shallyrana@hot"
click at [681, 188] on button "Search" at bounding box center [669, 183] width 46 height 23
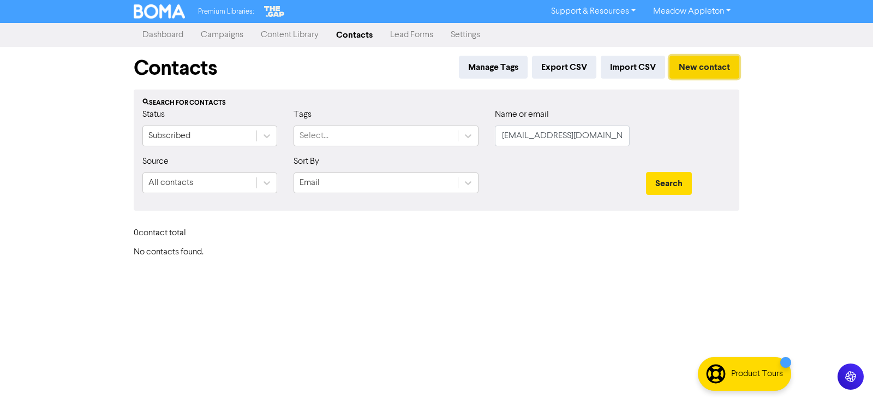
click at [697, 67] on button "New contact" at bounding box center [704, 67] width 70 height 23
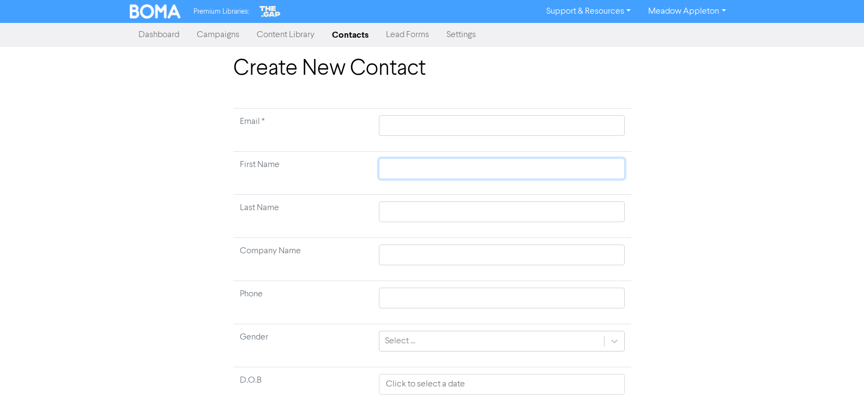
click at [422, 172] on input "text" at bounding box center [501, 168] width 245 height 21
paste input "Rana, Shally"
drag, startPoint x: 448, startPoint y: 168, endPoint x: 354, endPoint y: 176, distance: 94.1
click at [354, 176] on tr "First Name Rana, Shally" at bounding box center [432, 173] width 398 height 43
click at [408, 169] on input "Rana, Shally" at bounding box center [501, 168] width 245 height 21
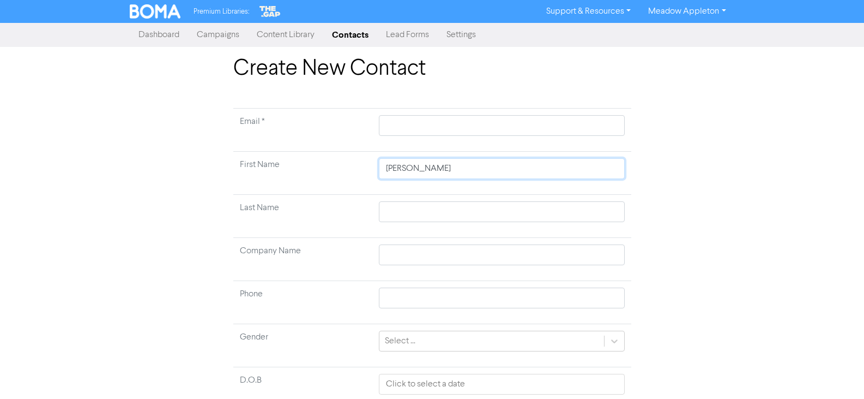
drag, startPoint x: 408, startPoint y: 171, endPoint x: 363, endPoint y: 170, distance: 44.7
click at [363, 170] on tr "First Name Rana, Shally" at bounding box center [432, 173] width 398 height 43
drag, startPoint x: 417, startPoint y: 208, endPoint x: 434, endPoint y: 205, distance: 17.9
click at [417, 208] on input "text" at bounding box center [501, 211] width 245 height 21
paste input "Rana,"
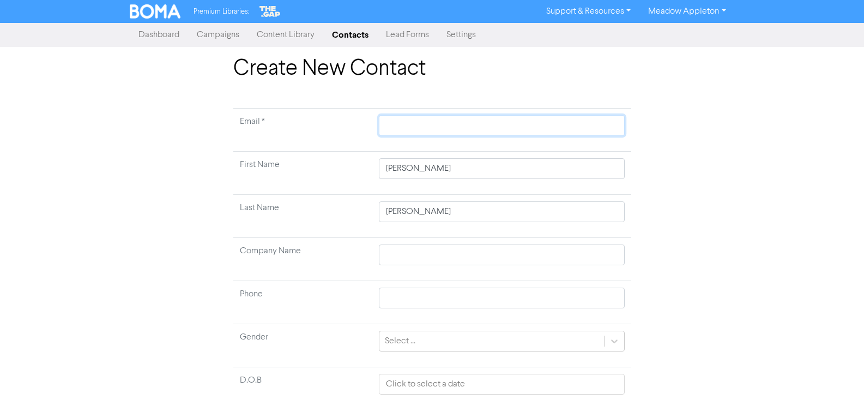
drag, startPoint x: 444, startPoint y: 124, endPoint x: 451, endPoint y: 128, distance: 7.8
click at [444, 124] on input "text" at bounding box center [501, 125] width 245 height 21
paste input "shallyrana@hotmail.com"
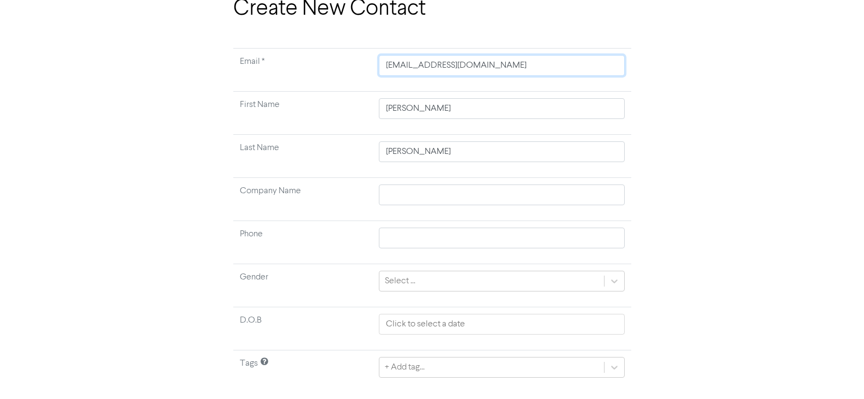
scroll to position [86, 0]
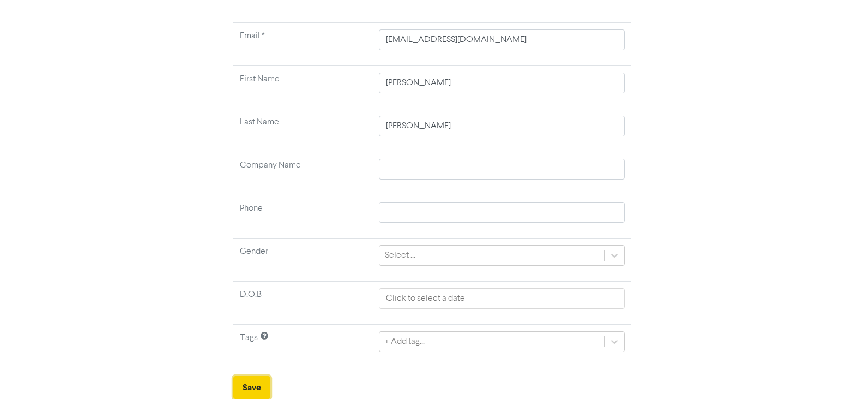
click at [254, 385] on button "Save" at bounding box center [251, 387] width 37 height 23
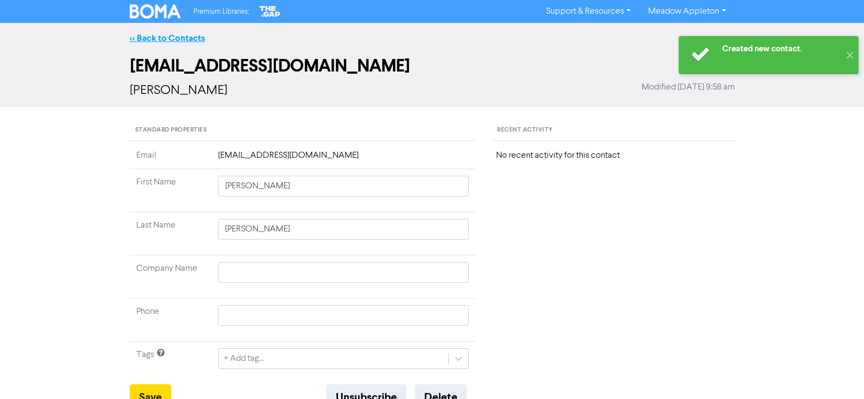
click at [159, 39] on link "<< Back to Contacts" at bounding box center [167, 38] width 75 height 11
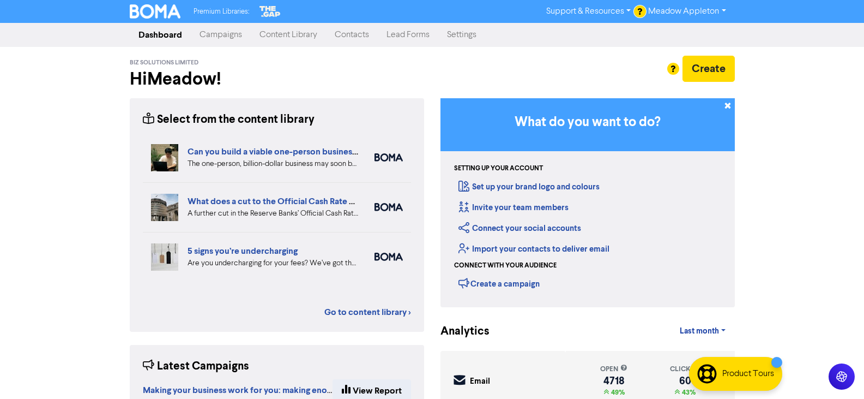
click at [343, 40] on link "Contacts" at bounding box center [352, 35] width 52 height 22
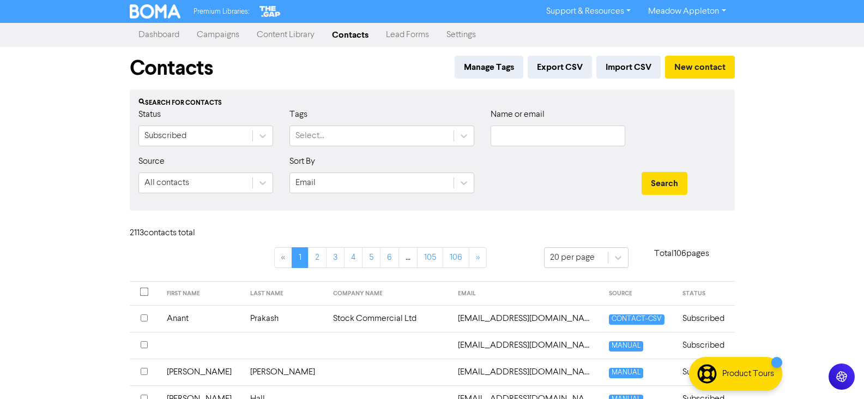
drag, startPoint x: 537, startPoint y: 124, endPoint x: 537, endPoint y: 131, distance: 7.1
click at [537, 124] on div "Name or email" at bounding box center [558, 127] width 135 height 38
click at [538, 134] on input "text" at bounding box center [558, 135] width 135 height 21
paste input "[EMAIL_ADDRESS][DOMAIN_NAME]"
type input "[EMAIL_ADDRESS][DOMAIN_NAME]"
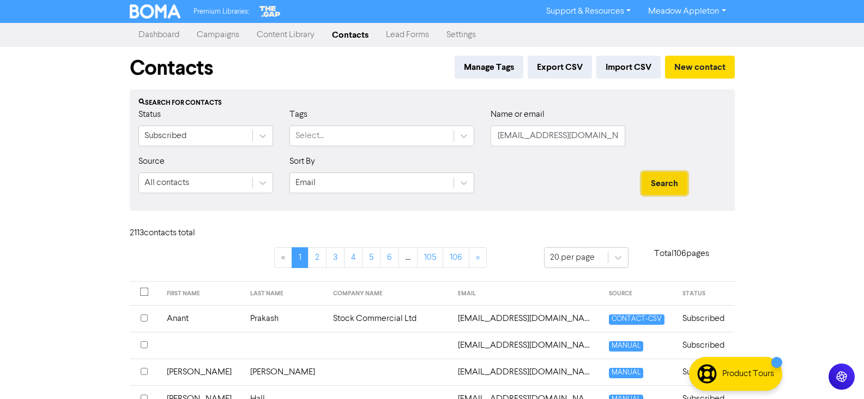
click at [666, 181] on button "Search" at bounding box center [665, 183] width 46 height 23
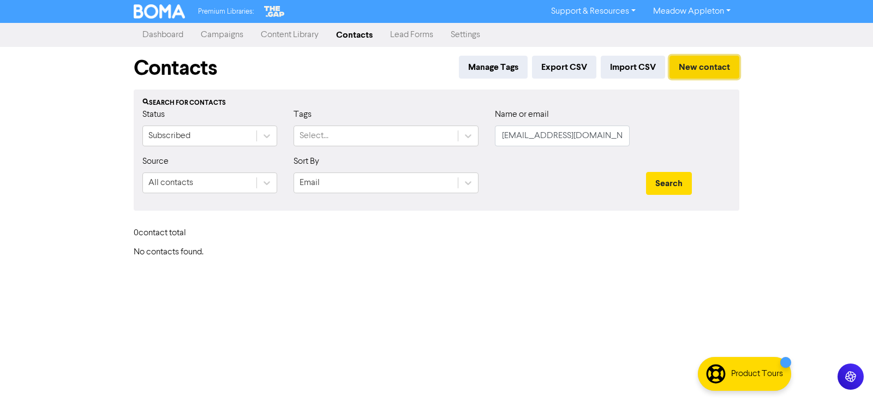
click at [686, 66] on button "New contact" at bounding box center [704, 67] width 70 height 23
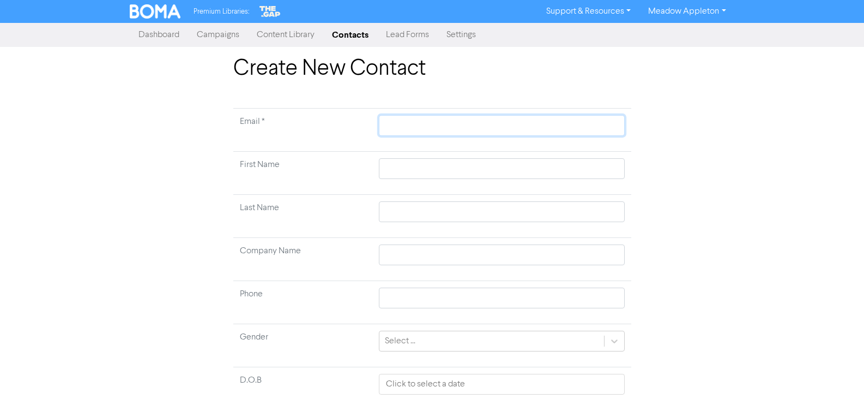
click at [459, 117] on input "text" at bounding box center [501, 125] width 245 height 21
paste input "[EMAIL_ADDRESS][DOMAIN_NAME]"
type input "[EMAIL_ADDRESS][DOMAIN_NAME]"
click at [429, 166] on input "text" at bounding box center [501, 168] width 245 height 21
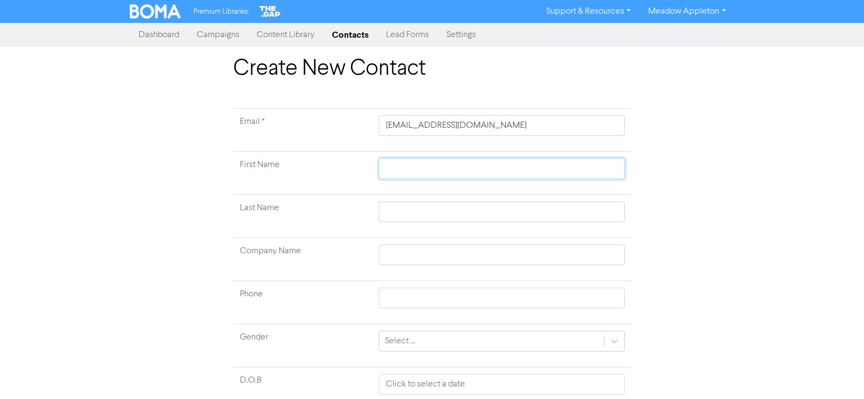
paste input "[PERSON_NAME]"
type input "[PERSON_NAME]"
click at [435, 170] on input "[PERSON_NAME]" at bounding box center [501, 168] width 245 height 21
type input "[PERSON_NAME]"
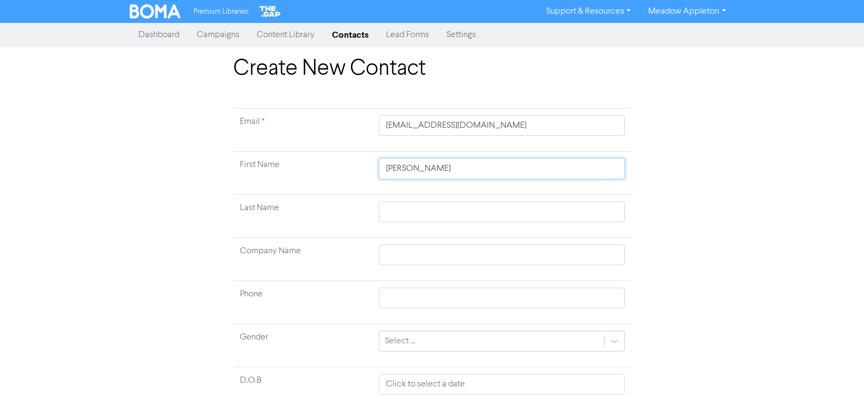
type input "[PERSON_NAME]"
click at [418, 214] on input "text" at bounding box center [501, 211] width 245 height 21
paste input "[PERSON_NAME]"
type input "[PERSON_NAME]"
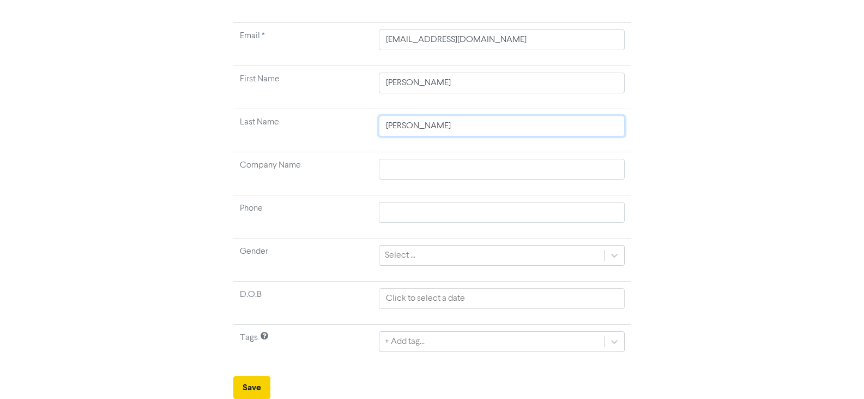
type input "[PERSON_NAME]"
click at [245, 391] on button "Save" at bounding box center [251, 387] width 37 height 23
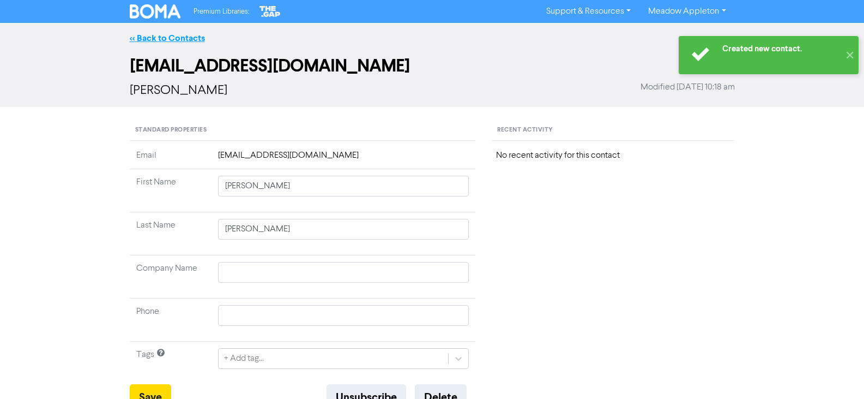
click at [175, 35] on link "<< Back to Contacts" at bounding box center [167, 38] width 75 height 11
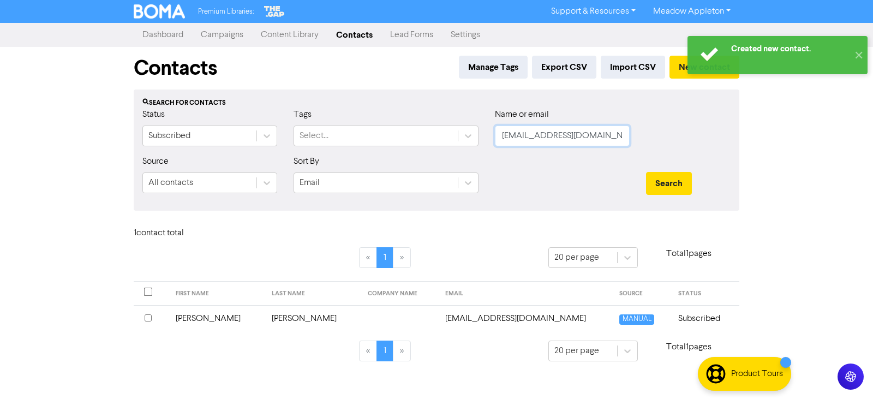
click at [614, 138] on input "[EMAIL_ADDRESS][DOMAIN_NAME]" at bounding box center [562, 135] width 135 height 21
drag, startPoint x: 622, startPoint y: 138, endPoint x: 420, endPoint y: 154, distance: 201.9
click at [420, 154] on div "Status Subscribed Tags Select... Name or email [EMAIL_ADDRESS][DOMAIN_NAME]" at bounding box center [436, 131] width 604 height 47
paste input "[PERSON_NAME]"
click at [677, 183] on button "Search" at bounding box center [669, 183] width 46 height 23
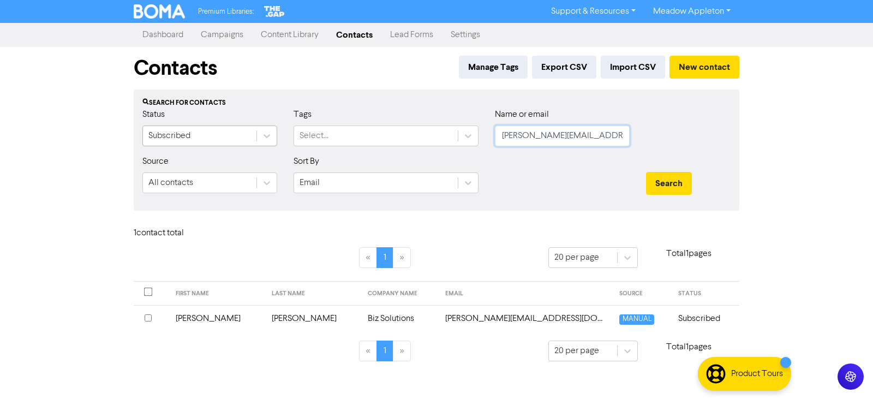
drag, startPoint x: 615, startPoint y: 137, endPoint x: 265, endPoint y: 146, distance: 349.7
click at [265, 146] on div "Status Subscribed Tags Select... Name or email [PERSON_NAME][EMAIL_ADDRESS][DOM…" at bounding box center [436, 131] width 604 height 47
paste input "[EMAIL_ADDRESS]"
type input "[EMAIL_ADDRESS]"
click at [658, 188] on button "Search" at bounding box center [669, 183] width 46 height 23
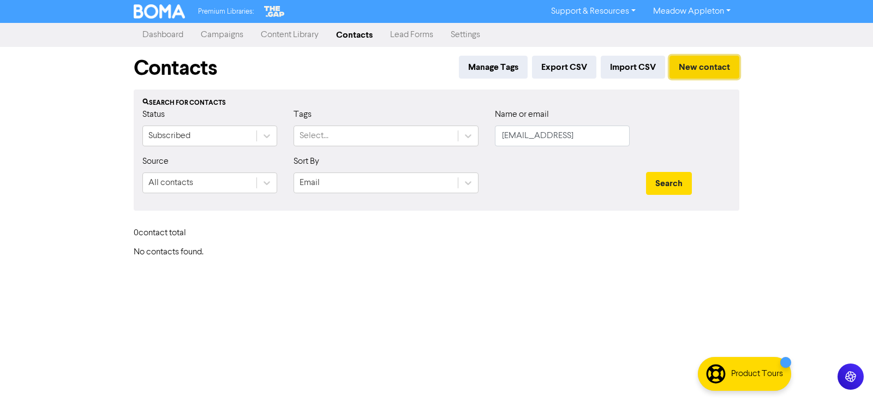
click at [711, 62] on button "New contact" at bounding box center [704, 67] width 70 height 23
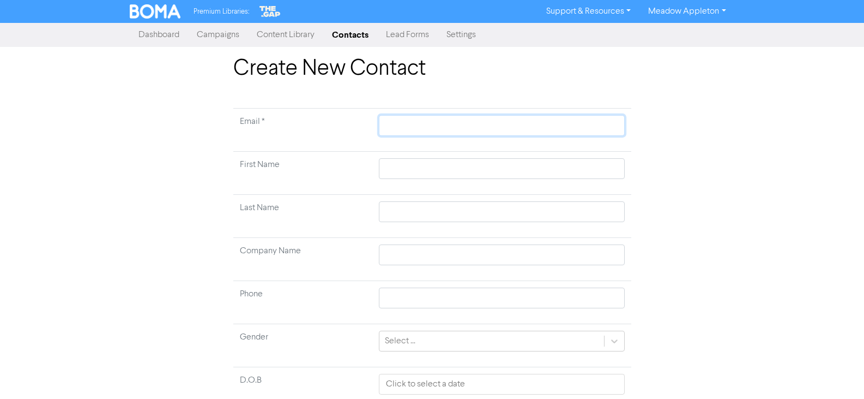
click at [438, 128] on input "text" at bounding box center [501, 125] width 245 height 21
paste input "[EMAIL_ADDRESS]"
type input "[EMAIL_ADDRESS]"
click at [444, 173] on input "text" at bounding box center [501, 168] width 245 height 21
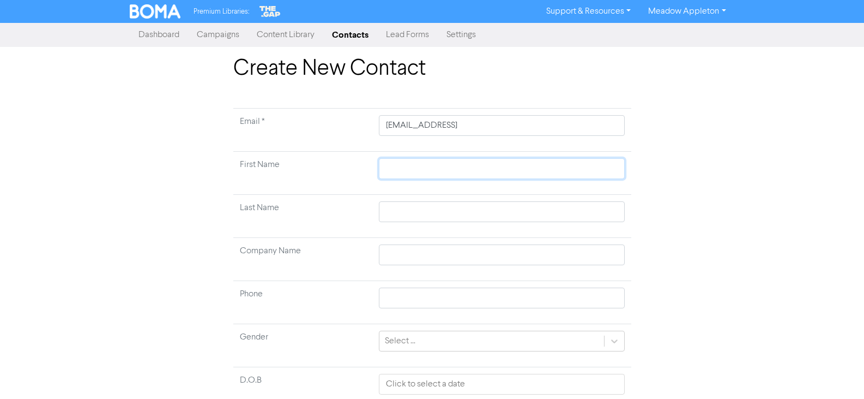
paste input "[PERSON_NAME]"
type input "[PERSON_NAME]"
click at [423, 172] on input "[PERSON_NAME]" at bounding box center [501, 168] width 245 height 21
type input "Hamish"
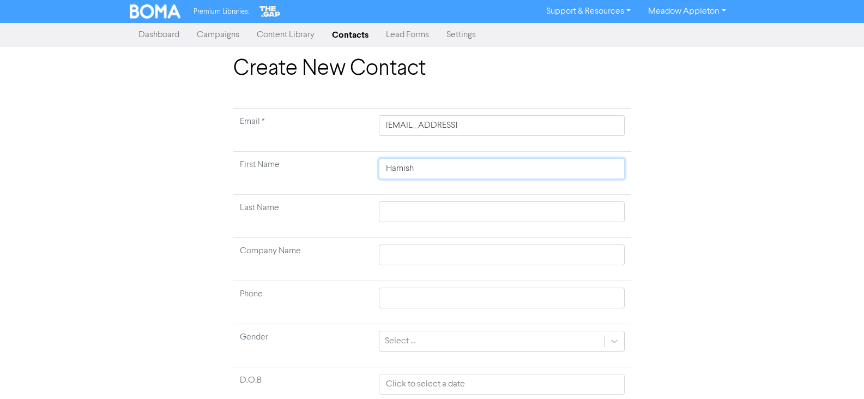
type input "Hamish"
click at [411, 216] on input "text" at bounding box center [501, 211] width 245 height 21
paste input "Saran"
type input "Saran"
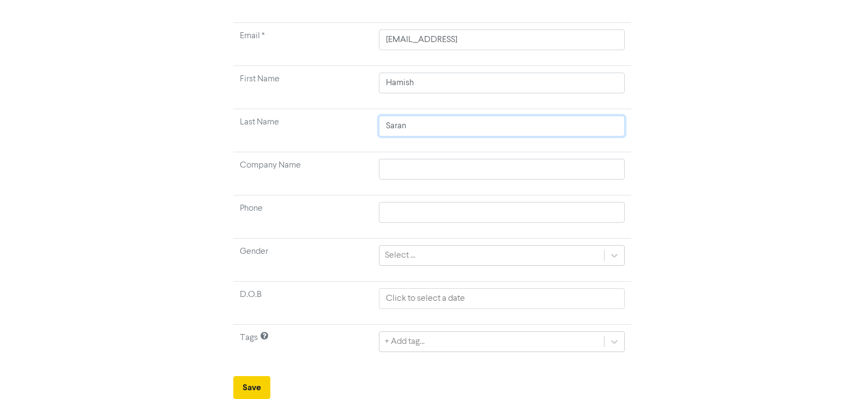
type input "Saran"
click at [255, 387] on button "Save" at bounding box center [251, 387] width 37 height 23
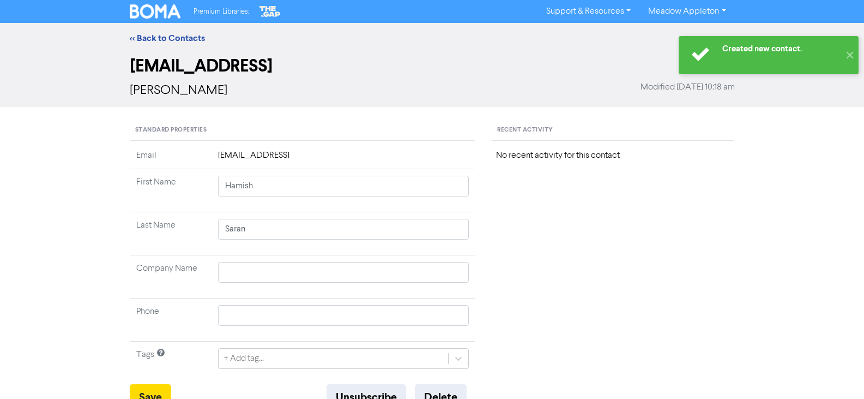
drag, startPoint x: 152, startPoint y: 35, endPoint x: 81, endPoint y: 63, distance: 76.4
click at [152, 35] on link "<< Back to Contacts" at bounding box center [167, 38] width 75 height 11
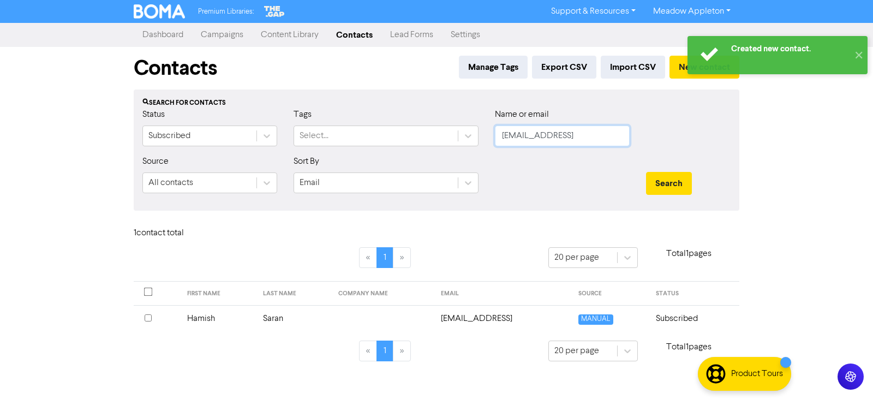
drag, startPoint x: 616, startPoint y: 135, endPoint x: 334, endPoint y: 154, distance: 283.2
click at [334, 154] on div "Status Subscribed Tags Select... Name or email [EMAIL_ADDRESS]" at bounding box center [436, 131] width 604 height 47
paste input "pillayavneel@yahoo.c"
click at [677, 182] on button "Search" at bounding box center [669, 183] width 46 height 23
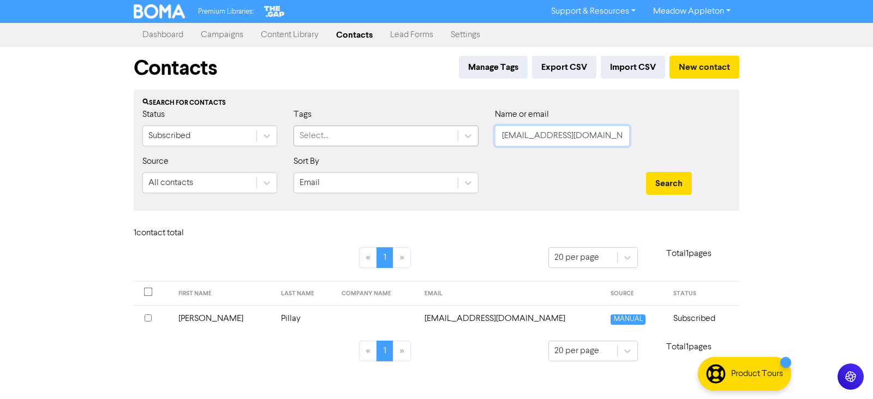
drag, startPoint x: 620, startPoint y: 135, endPoint x: 327, endPoint y: 145, distance: 293.1
click at [327, 145] on div "Status Subscribed Tags Select... Name or email [EMAIL_ADDRESS][DOMAIN_NAME]" at bounding box center [436, 131] width 604 height 47
paste input "[EMAIL_ADDRESS][DOMAIN_NAME]"
click at [683, 187] on button "Search" at bounding box center [669, 183] width 46 height 23
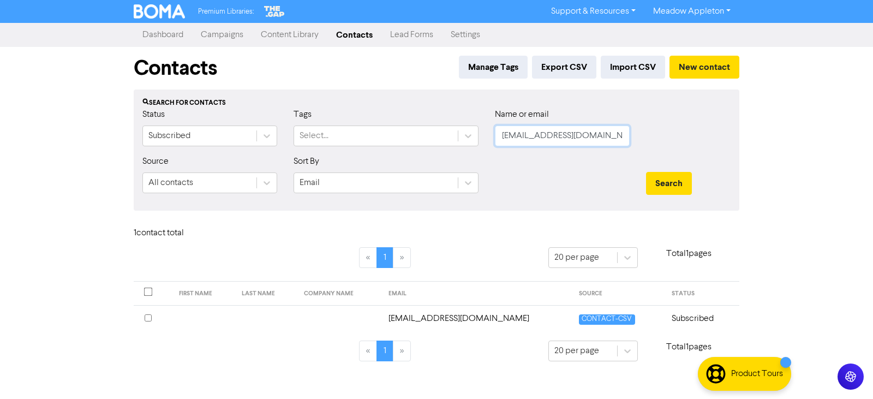
drag, startPoint x: 610, startPoint y: 140, endPoint x: 338, endPoint y: 164, distance: 273.2
click at [338, 164] on form "Status Subscribed Tags Select... Name or email [PERSON_NAME][EMAIL_ADDRESS][DOM…" at bounding box center [436, 155] width 588 height 94
paste input "[PERSON_NAME][EMAIL_ADDRESS][DOMAIN_NAME]"
type input "[PERSON_NAME][EMAIL_ADDRESS][DOMAIN_NAME]"
drag, startPoint x: 635, startPoint y: 182, endPoint x: 644, endPoint y: 183, distance: 9.3
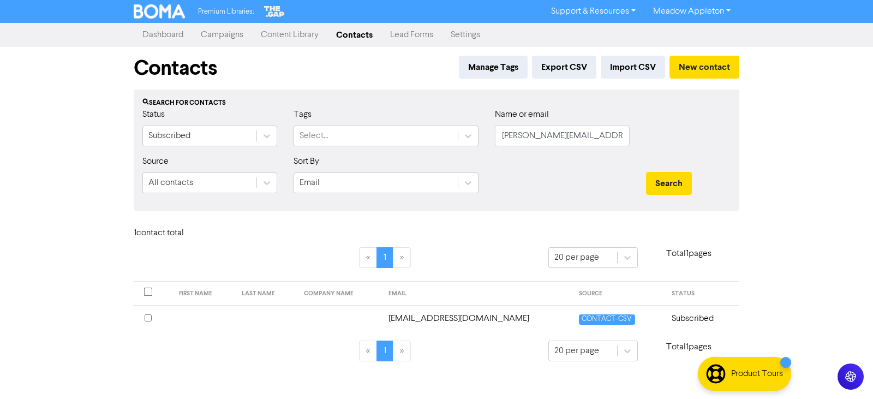
click at [636, 182] on div at bounding box center [561, 178] width 151 height 47
click at [665, 185] on button "Search" at bounding box center [669, 183] width 46 height 23
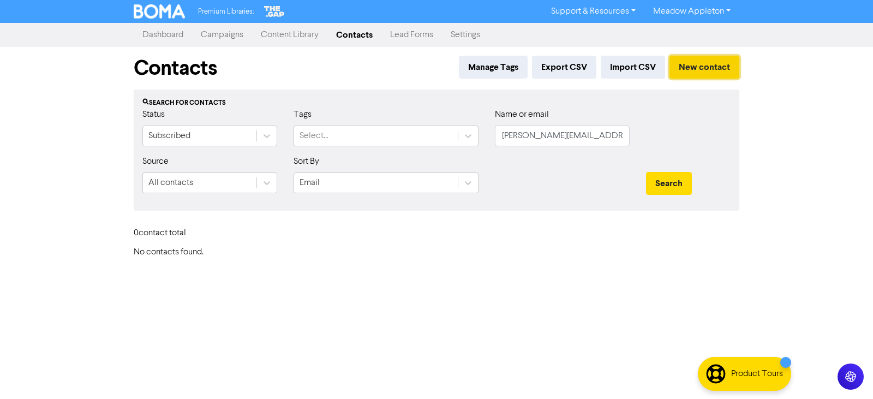
click at [712, 66] on button "New contact" at bounding box center [704, 67] width 70 height 23
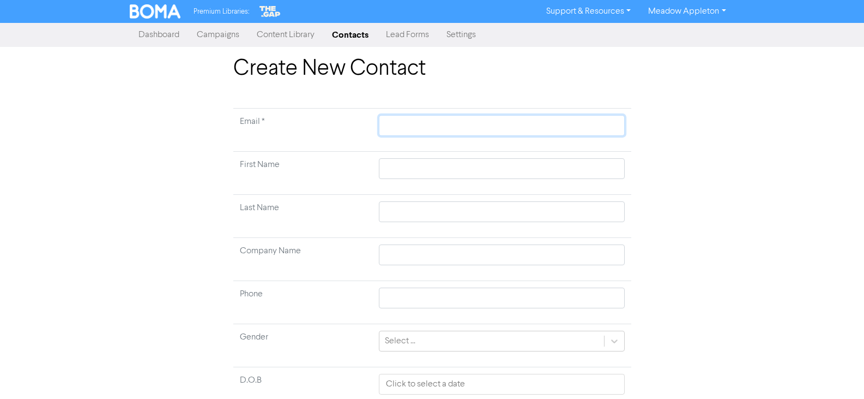
click at [444, 129] on input "text" at bounding box center [501, 125] width 245 height 21
paste input "[PERSON_NAME][EMAIL_ADDRESS][DOMAIN_NAME]"
type input "[PERSON_NAME][EMAIL_ADDRESS][DOMAIN_NAME]"
click at [440, 167] on input "text" at bounding box center [501, 168] width 245 height 21
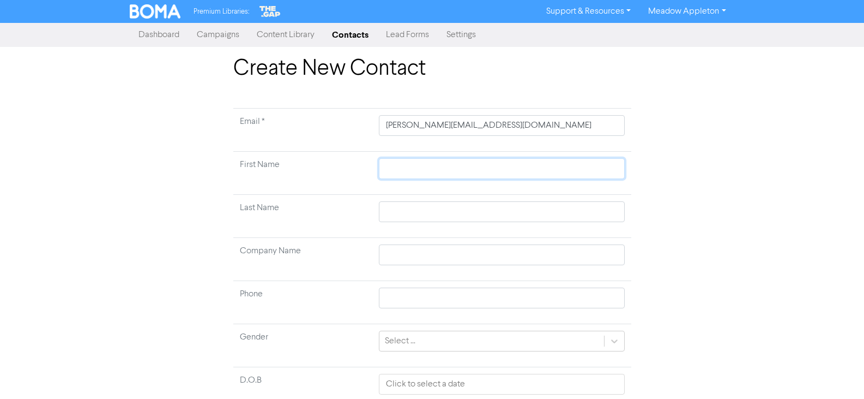
paste input "[PERSON_NAME] [PERSON_NAME]"
type input "[PERSON_NAME] [PERSON_NAME]"
drag, startPoint x: 492, startPoint y: 172, endPoint x: 415, endPoint y: 176, distance: 77.0
click at [415, 176] on input "[PERSON_NAME] [PERSON_NAME]" at bounding box center [501, 168] width 245 height 21
type input "[PERSON_NAME]"
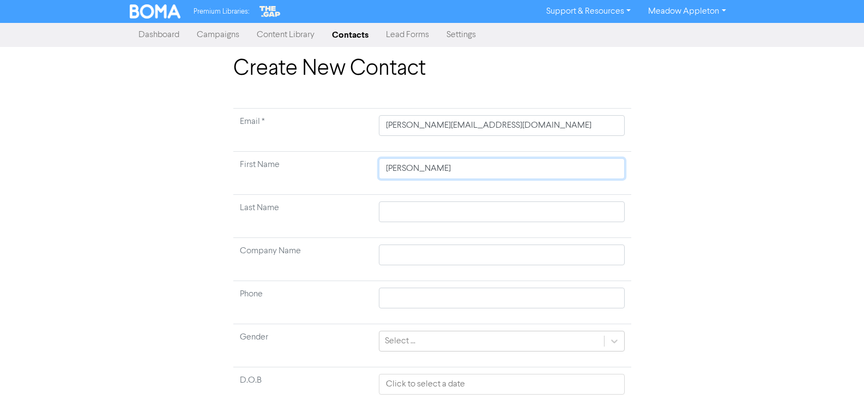
type input "[PERSON_NAME]"
click at [414, 205] on input "text" at bounding box center [501, 211] width 245 height 21
paste input "Van Der [PERSON_NAME]"
type input "Van Der [PERSON_NAME]"
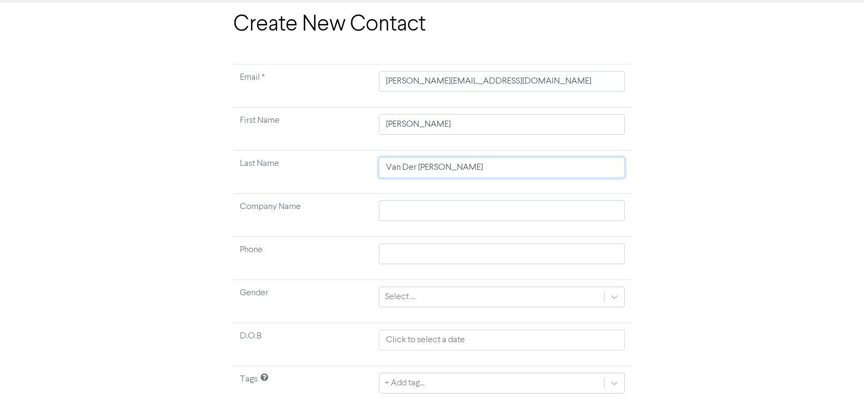
scroll to position [86, 0]
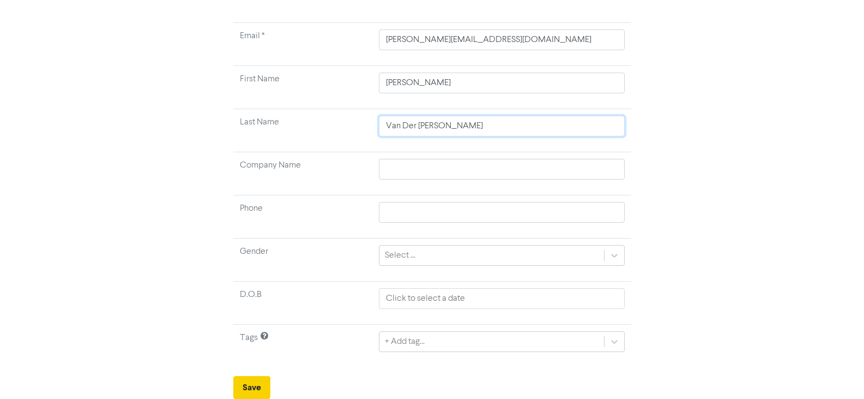
type input "Van Der [PERSON_NAME]"
click at [254, 380] on button "Save" at bounding box center [251, 387] width 37 height 23
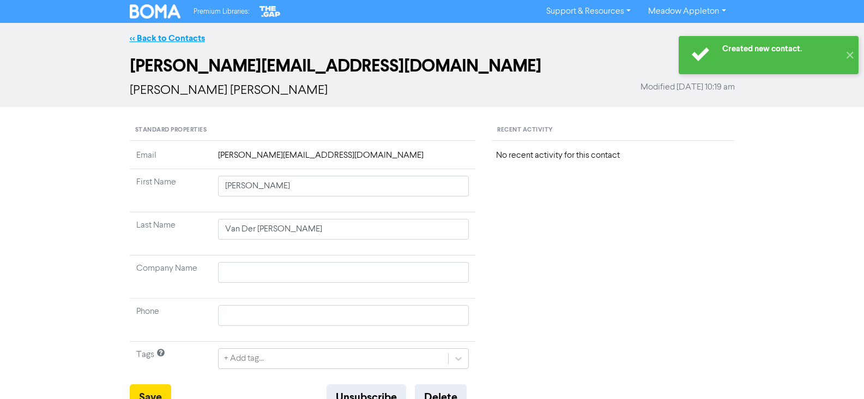
click at [147, 40] on link "<< Back to Contacts" at bounding box center [167, 38] width 75 height 11
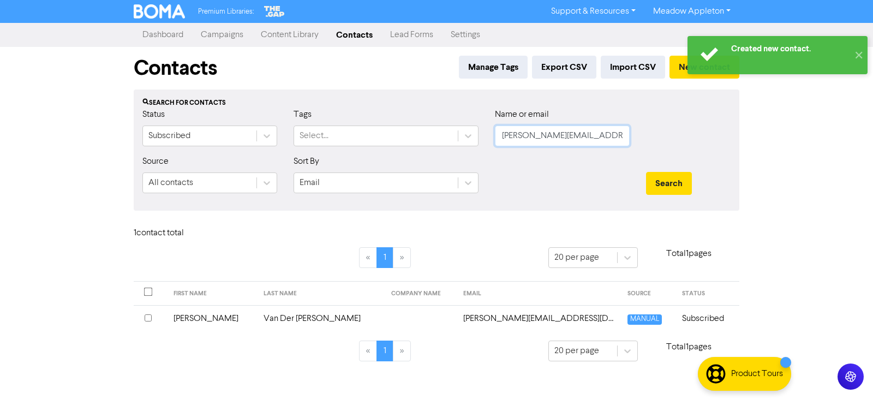
drag, startPoint x: 624, startPoint y: 133, endPoint x: 326, endPoint y: 153, distance: 299.6
click at [326, 153] on div "Status Subscribed Tags Select... Name or email [PERSON_NAME][EMAIL_ADDRESS][DOM…" at bounding box center [436, 131] width 604 height 47
paste input "[PERSON_NAME].reddish@[PERSON_NAME]"
type input "[PERSON_NAME][EMAIL_ADDRESS][PERSON_NAME][DOMAIN_NAME]"
click at [652, 173] on button "Search" at bounding box center [669, 183] width 46 height 23
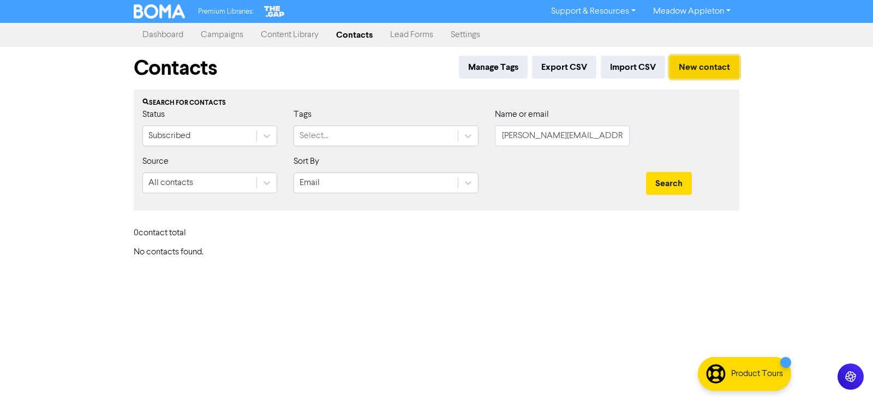
click at [695, 73] on button "New contact" at bounding box center [704, 67] width 70 height 23
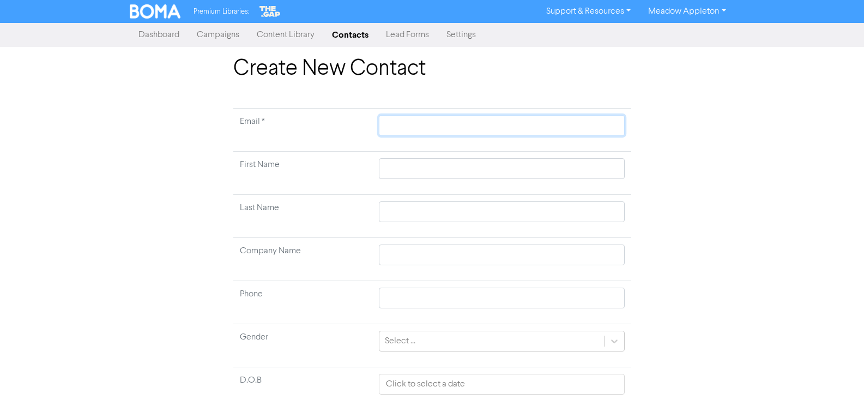
drag, startPoint x: 471, startPoint y: 134, endPoint x: 468, endPoint y: 128, distance: 6.9
click at [471, 134] on input "text" at bounding box center [501, 125] width 245 height 21
paste input "[PERSON_NAME][EMAIL_ADDRESS][PERSON_NAME][DOMAIN_NAME]"
type input "[PERSON_NAME][EMAIL_ADDRESS][PERSON_NAME][DOMAIN_NAME]"
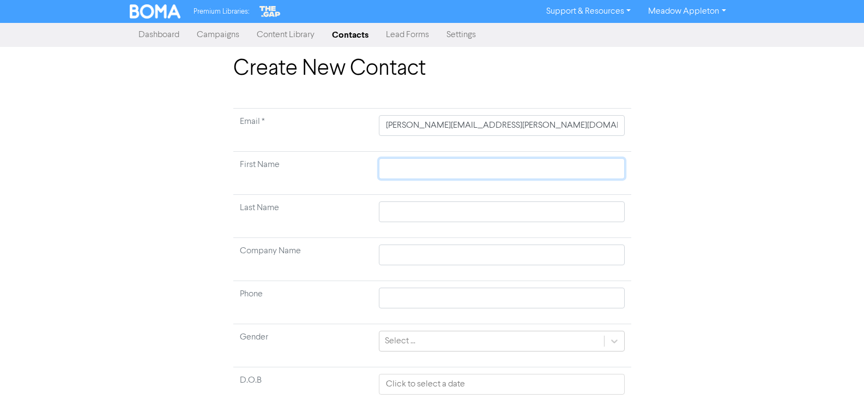
click at [458, 164] on input "text" at bounding box center [501, 168] width 245 height 21
paste input "[PERSON_NAME]"
type input "[PERSON_NAME]"
click at [460, 170] on input "[PERSON_NAME]" at bounding box center [501, 168] width 245 height 21
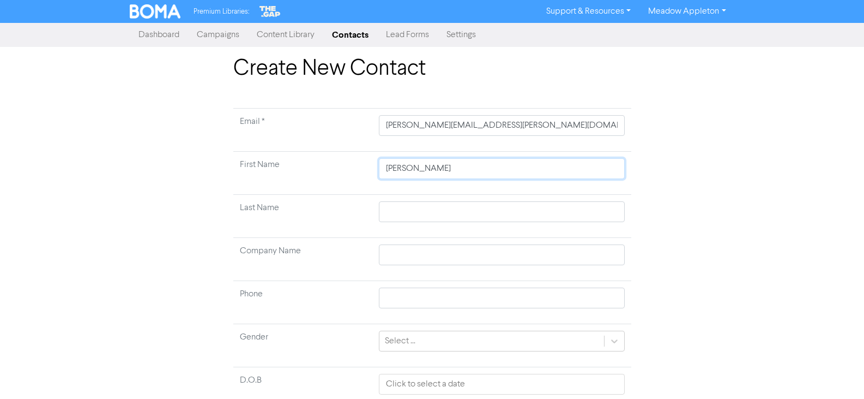
type input "[PERSON_NAME] [PERSON_NAME]"
click at [429, 211] on input "text" at bounding box center [501, 211] width 245 height 21
paste input "Reddish"
type input "Reddish"
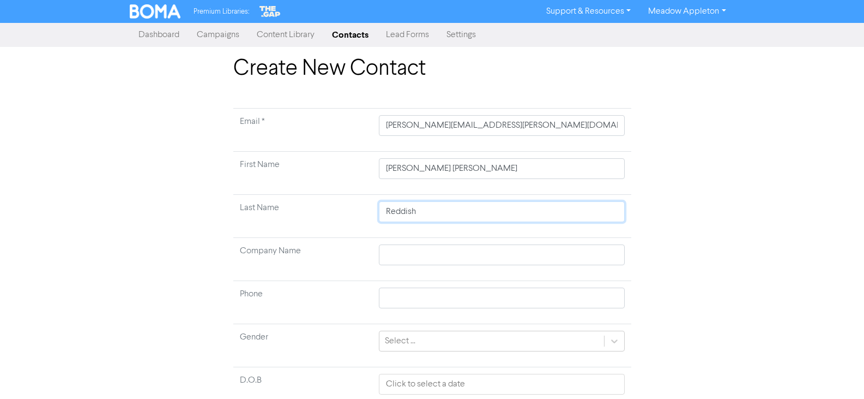
scroll to position [86, 0]
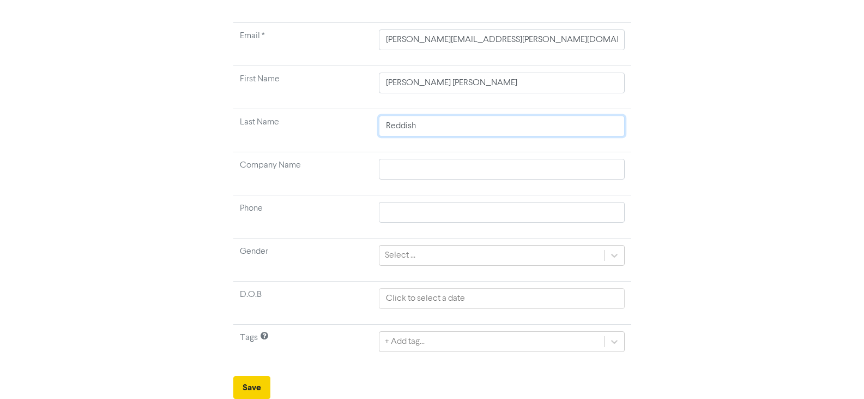
type input "Reddish"
click at [253, 377] on button "Save" at bounding box center [251, 387] width 37 height 23
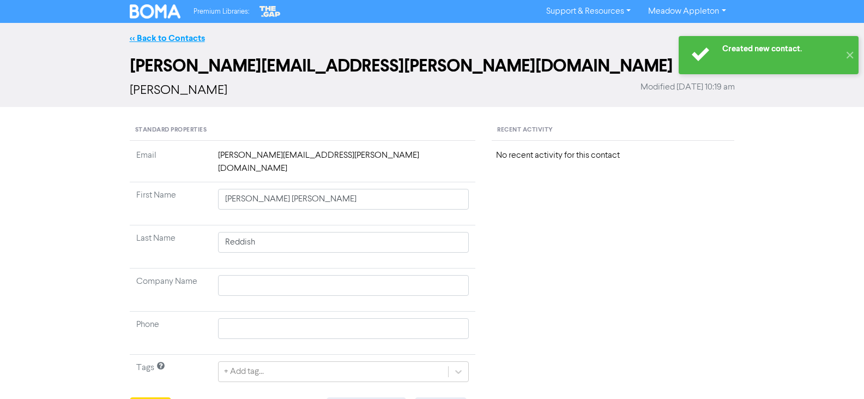
click at [179, 40] on link "<< Back to Contacts" at bounding box center [167, 38] width 75 height 11
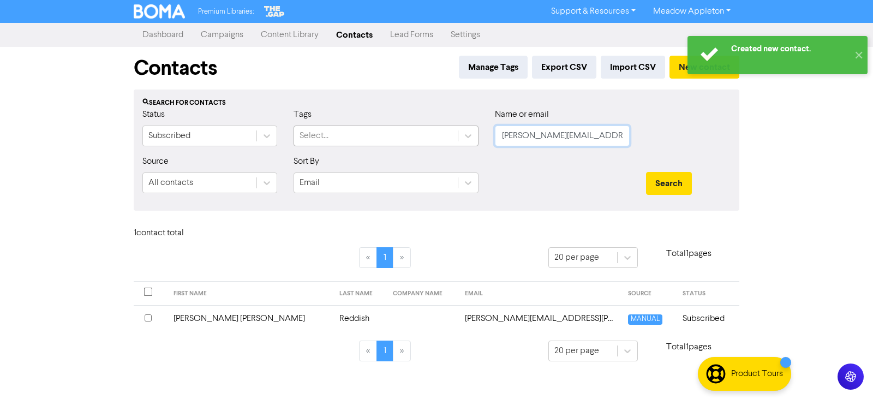
drag, startPoint x: 616, startPoint y: 134, endPoint x: 403, endPoint y: 139, distance: 212.8
click at [403, 139] on div "Status Subscribed Tags Select... Name or email [PERSON_NAME][EMAIL_ADDRESS][PER…" at bounding box center [436, 131] width 604 height 47
paste input "[EMAIL_ADDRESS][PERSON_NAME]"
click at [680, 187] on button "Search" at bounding box center [669, 183] width 46 height 23
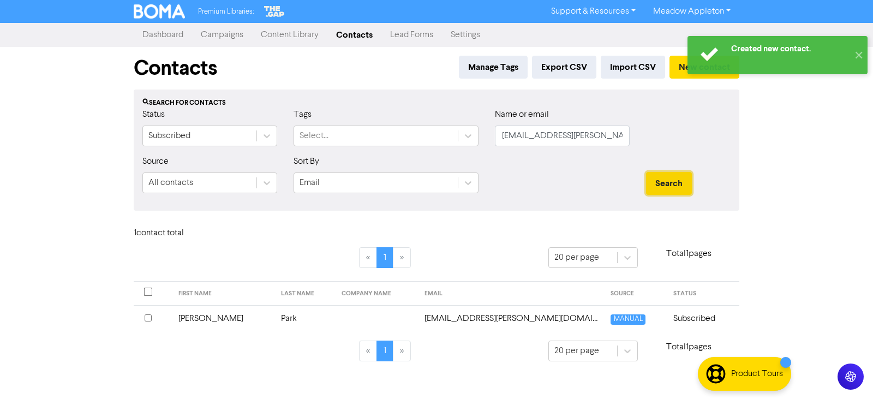
click at [668, 185] on button "Search" at bounding box center [669, 183] width 46 height 23
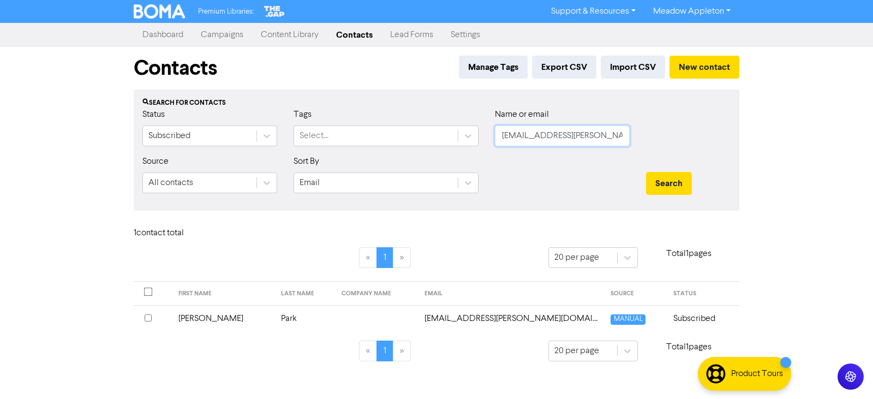
drag, startPoint x: 624, startPoint y: 141, endPoint x: 443, endPoint y: 149, distance: 181.2
click at [443, 149] on div "Status Subscribed Tags Select... Name or email [EMAIL_ADDRESS][PERSON_NAME][DOM…" at bounding box center [436, 131] width 604 height 47
paste input "[EMAIL_ADDRESS]"
type input "[EMAIL_ADDRESS][DOMAIN_NAME]"
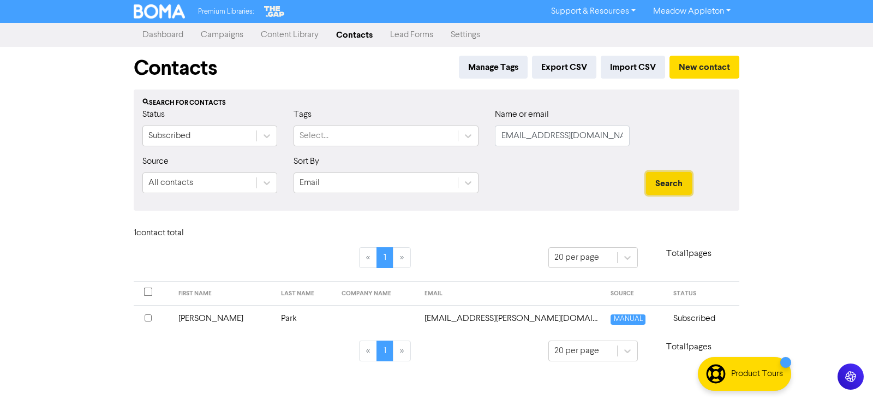
click at [658, 181] on button "Search" at bounding box center [669, 183] width 46 height 23
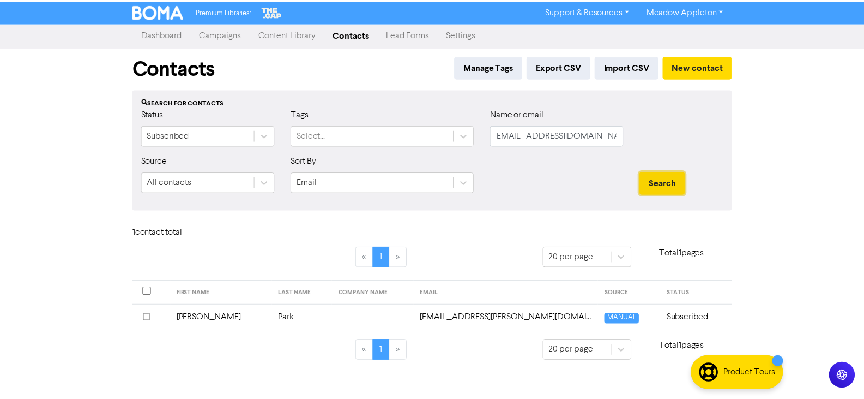
scroll to position [0, 0]
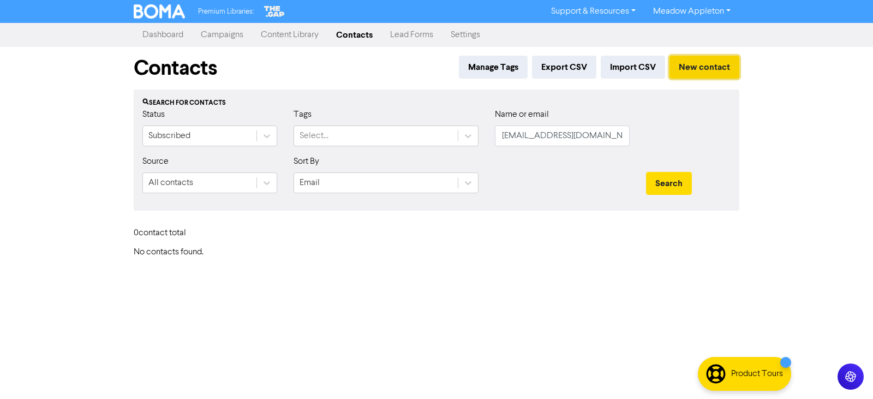
click at [698, 73] on button "New contact" at bounding box center [704, 67] width 70 height 23
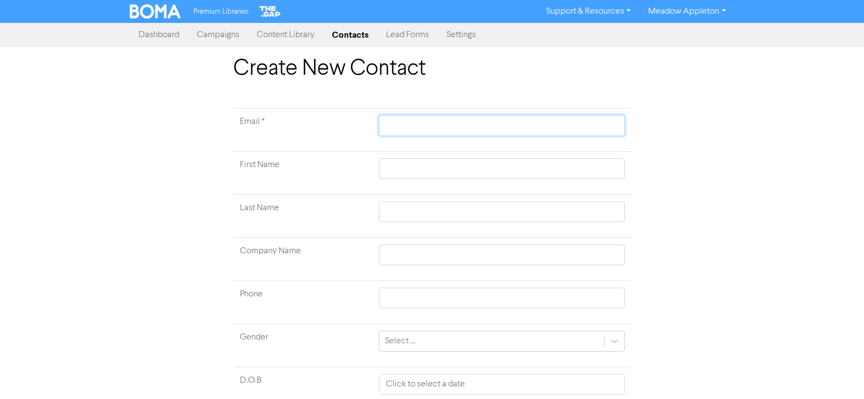
click at [505, 117] on input "text" at bounding box center [501, 125] width 245 height 21
paste input "[EMAIL_ADDRESS][DOMAIN_NAME]"
type input "[EMAIL_ADDRESS][DOMAIN_NAME]"
click at [454, 164] on input "text" at bounding box center [501, 168] width 245 height 21
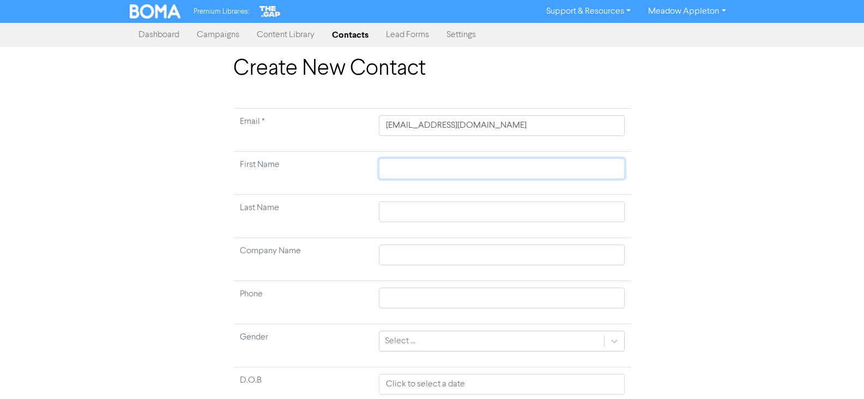
paste input "Daihaan Lambat"
type input "Daihaan Lambat"
click at [437, 170] on input "Daihaan Lambat" at bounding box center [501, 168] width 245 height 21
type input "Daihaan"
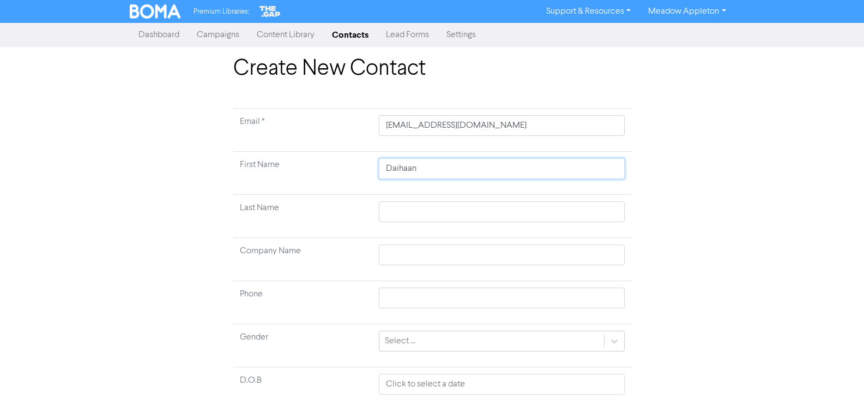
type input "Daihaan"
click at [436, 209] on input "text" at bounding box center [501, 211] width 245 height 21
paste input "Lambat"
type input "Lambat"
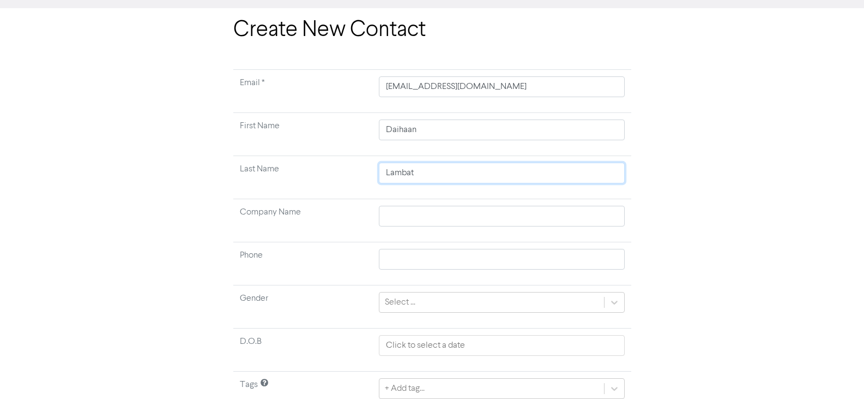
scroll to position [86, 0]
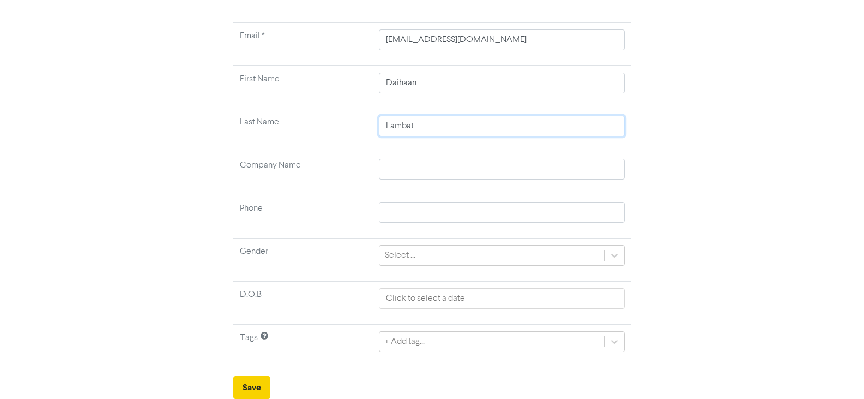
type input "Lambat"
click at [243, 380] on button "Save" at bounding box center [251, 387] width 37 height 23
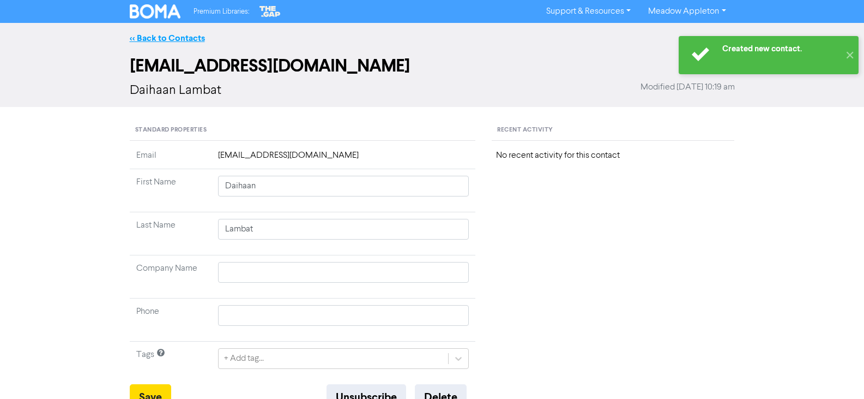
click at [157, 41] on link "<< Back to Contacts" at bounding box center [167, 38] width 75 height 11
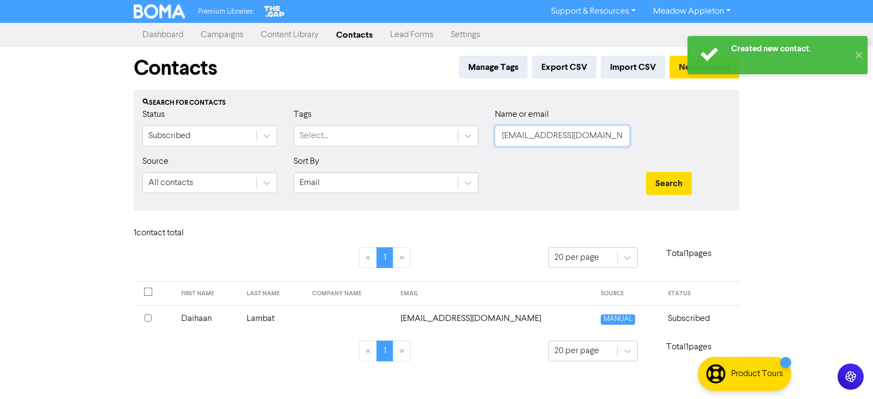
click at [613, 131] on input "[EMAIL_ADDRESS][DOMAIN_NAME]" at bounding box center [562, 135] width 135 height 21
paste input "[EMAIL_ADDRESS]"
click at [677, 183] on button "Search" at bounding box center [669, 183] width 46 height 23
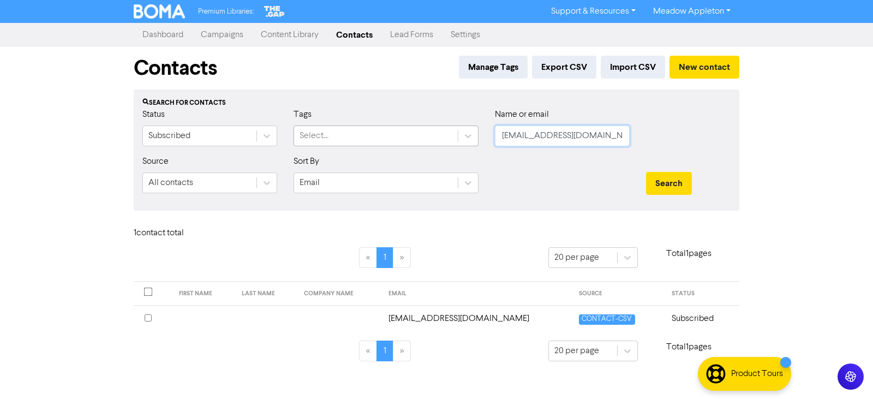
drag, startPoint x: 625, startPoint y: 134, endPoint x: 411, endPoint y: 137, distance: 214.4
click at [411, 137] on div "Status Subscribed Tags Select... Name or email [EMAIL_ADDRESS][DOMAIN_NAME]" at bounding box center [436, 131] width 604 height 47
paste input "[EMAIL_ADDRESS][DOMAIN_NAME]"
click at [659, 187] on button "Search" at bounding box center [669, 183] width 46 height 23
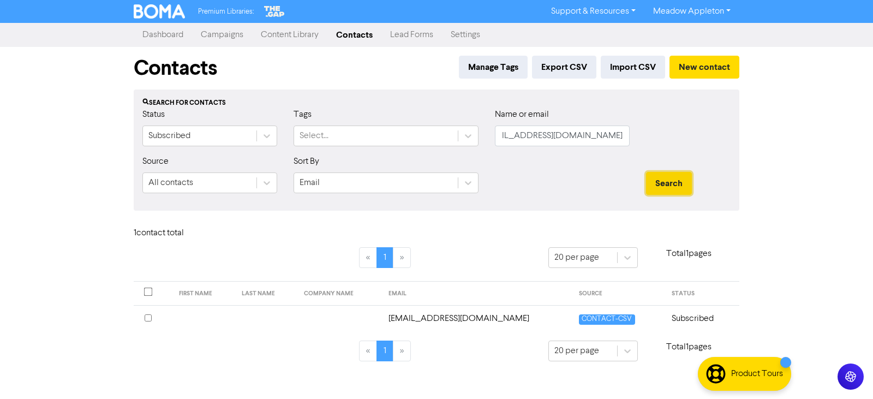
scroll to position [0, 0]
click at [574, 132] on input "[EMAIL_ADDRESS][DOMAIN_NAME]" at bounding box center [562, 135] width 135 height 21
paste input "[EMAIL_ADDRESS][DOMAIN_NAME]"
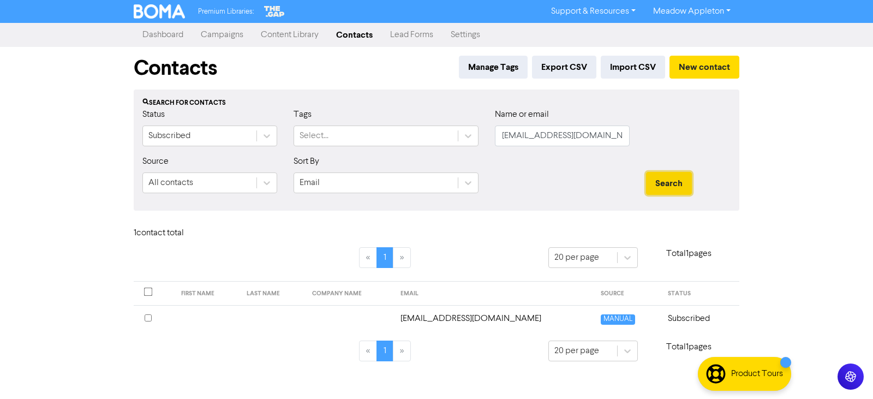
click at [662, 176] on button "Search" at bounding box center [669, 183] width 46 height 23
drag, startPoint x: 622, startPoint y: 132, endPoint x: 324, endPoint y: 147, distance: 298.2
click at [324, 147] on div "Status Subscribed Tags Select... Name or email [EMAIL_ADDRESS][DOMAIN_NAME]" at bounding box center [436, 131] width 604 height 47
paste input "vijay@interstatenz"
click at [677, 173] on button "Search" at bounding box center [669, 183] width 46 height 23
